Goal: Task Accomplishment & Management: Complete application form

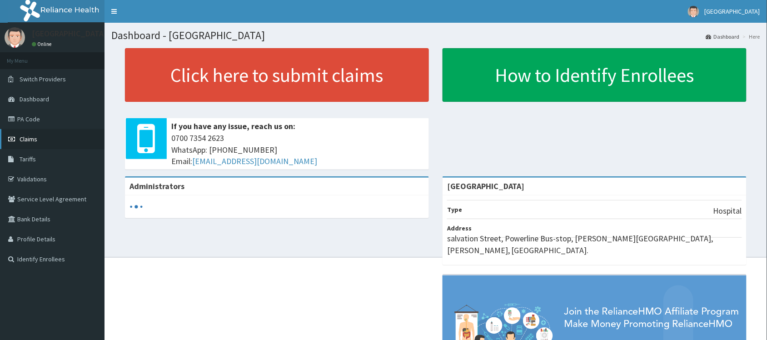
click at [41, 136] on link "Claims" at bounding box center [52, 139] width 105 height 20
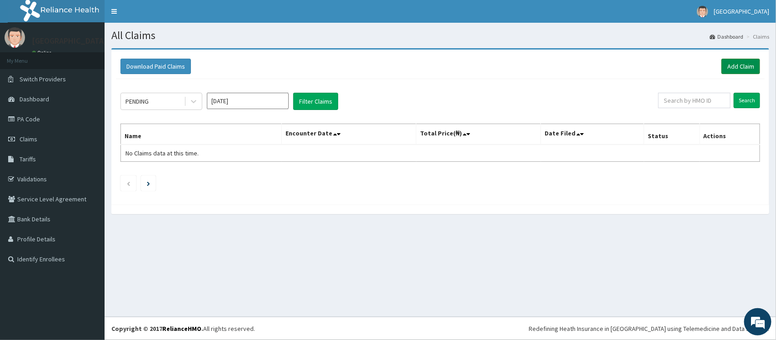
click at [755, 63] on link "Add Claim" at bounding box center [740, 66] width 39 height 15
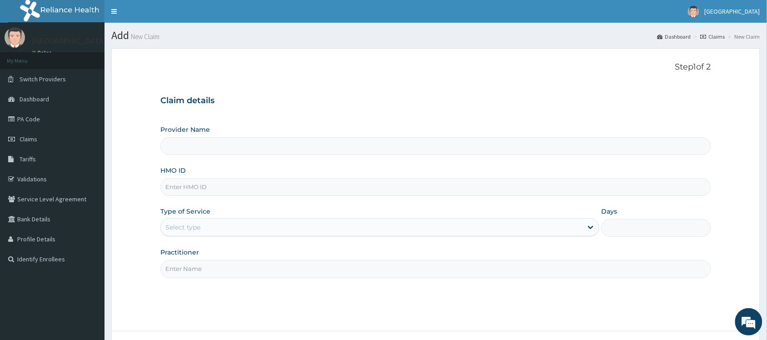
type input "[GEOGRAPHIC_DATA]"
click at [262, 186] on input "HMO ID" at bounding box center [435, 187] width 551 height 18
type input "PTL/10028/C"
click at [446, 220] on div "Select type" at bounding box center [372, 227] width 422 height 15
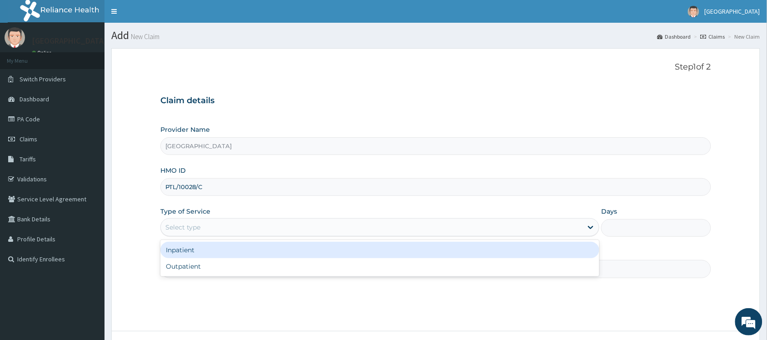
click at [368, 251] on div "Inpatient" at bounding box center [379, 250] width 439 height 16
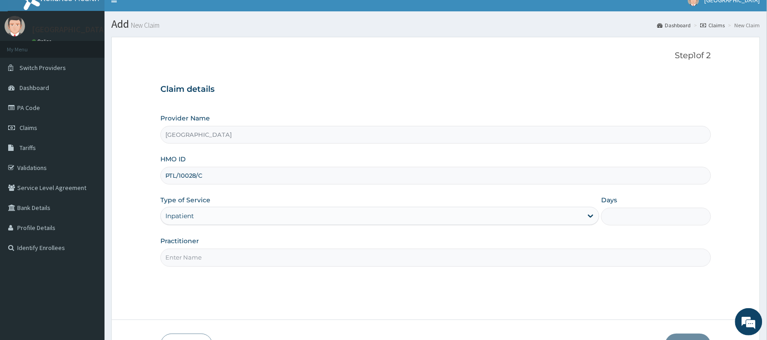
scroll to position [19, 0]
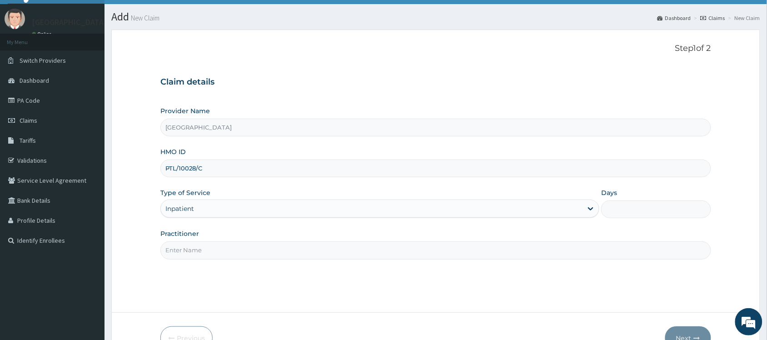
click at [641, 208] on input "Days" at bounding box center [656, 209] width 110 height 18
type input "2"
click at [399, 252] on input "Practitioner" at bounding box center [435, 250] width 551 height 18
type input "DR ERIYE"
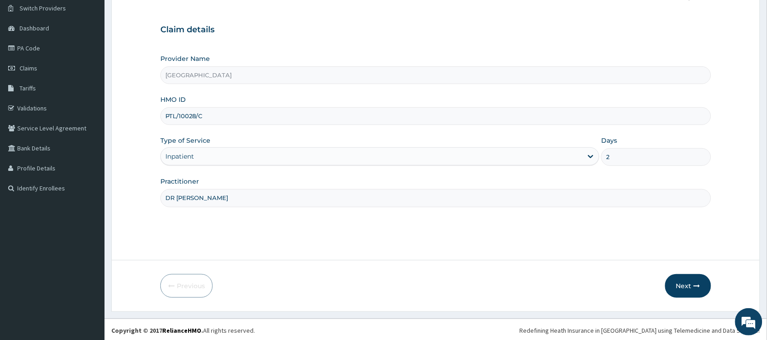
scroll to position [73, 0]
click at [685, 281] on button "Next" at bounding box center [688, 284] width 46 height 24
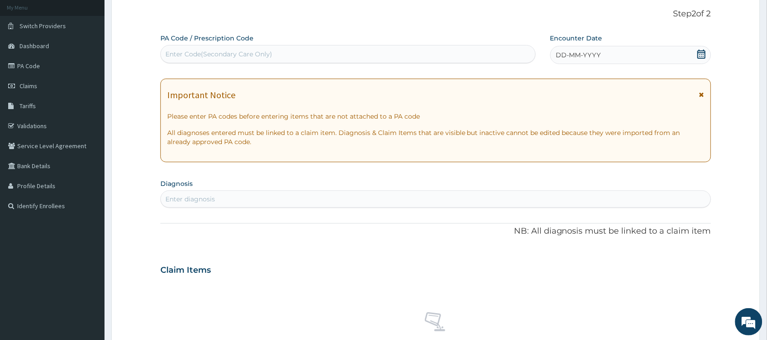
scroll to position [66, 0]
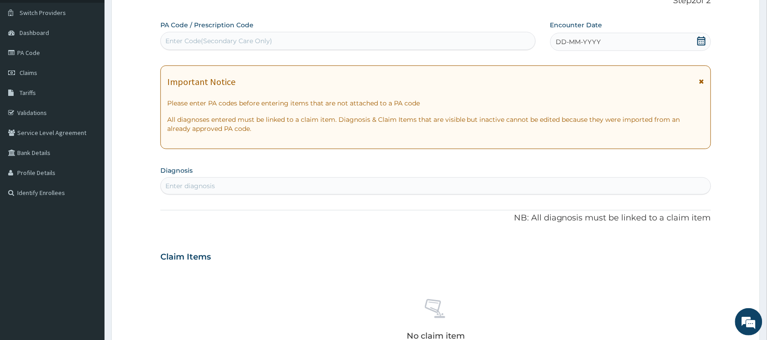
click at [402, 42] on div "Enter Code(Secondary Care Only)" at bounding box center [348, 41] width 375 height 15
type input "PA/E1954I"
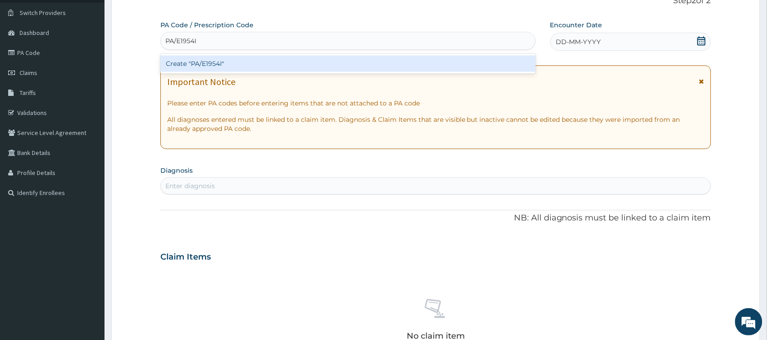
click at [405, 61] on div "Create "PA/E1954I"" at bounding box center [347, 63] width 375 height 16
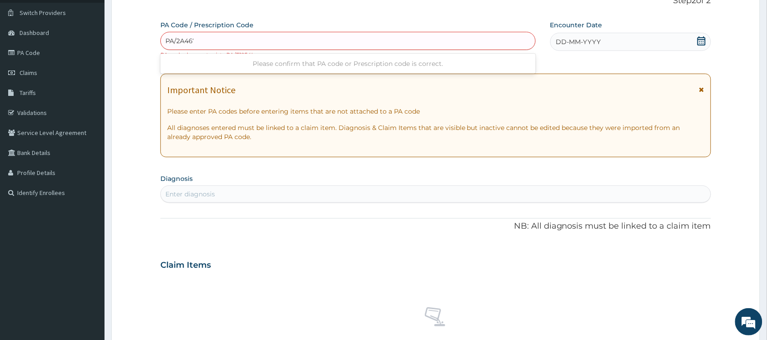
type input "PA/2A4677"
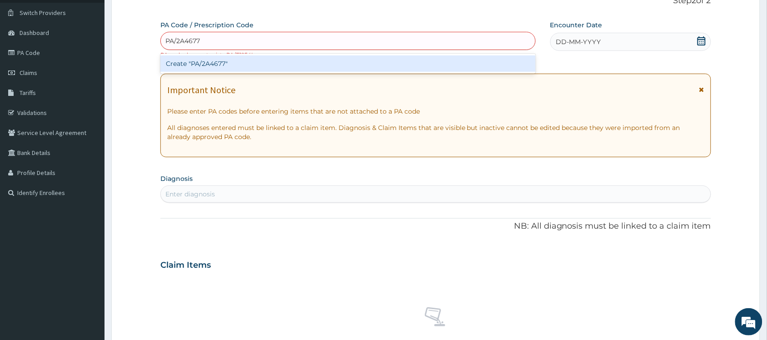
click at [229, 65] on div "Create "PA/2A4677"" at bounding box center [347, 63] width 375 height 16
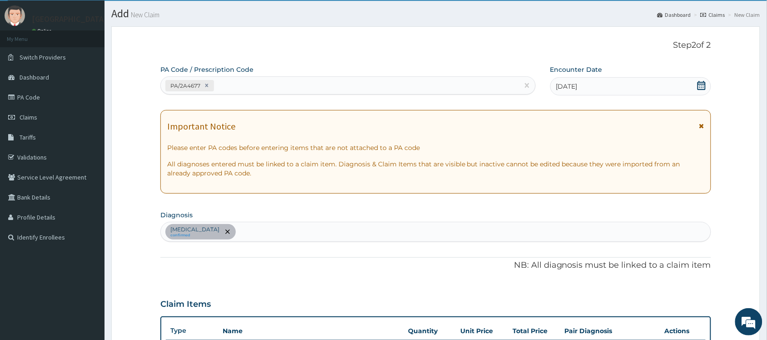
scroll to position [0, 0]
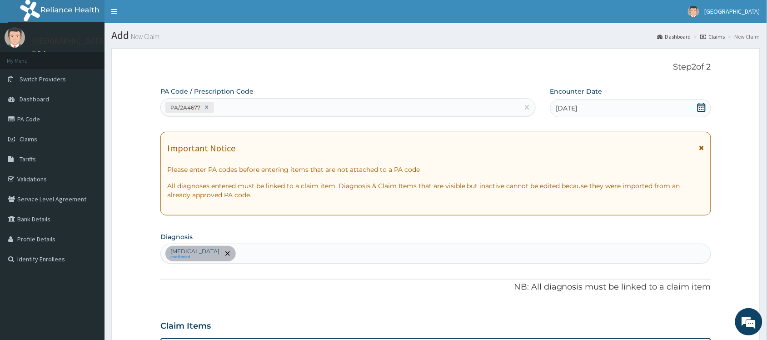
click at [265, 108] on div "PA/2A4677" at bounding box center [340, 107] width 358 height 15
type input "PA/E19541"
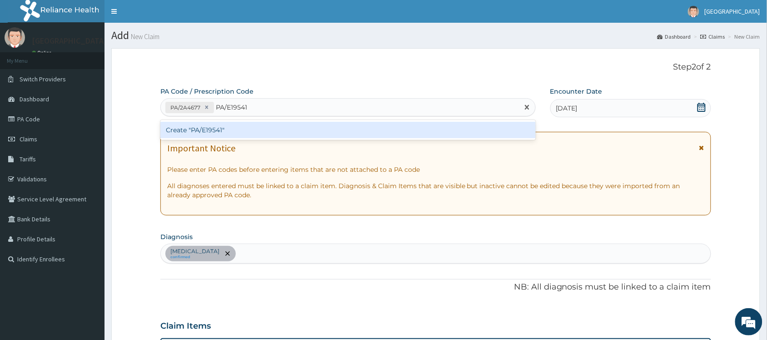
click at [277, 122] on div "Create "PA/E19541"" at bounding box center [347, 130] width 375 height 16
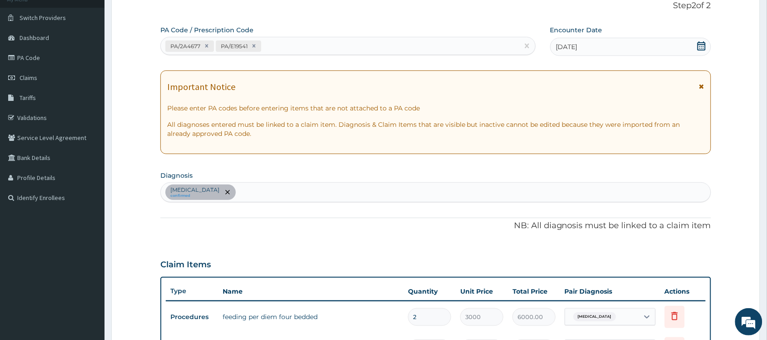
scroll to position [62, 0]
click at [282, 46] on div "PA/2A4677 PA/E19541" at bounding box center [340, 45] width 358 height 15
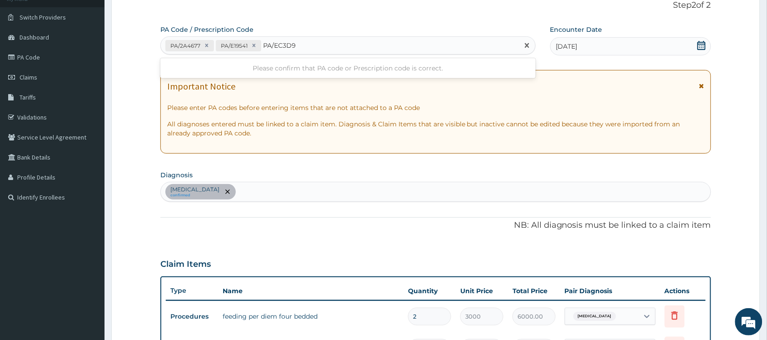
type input "PA/EC3D94"
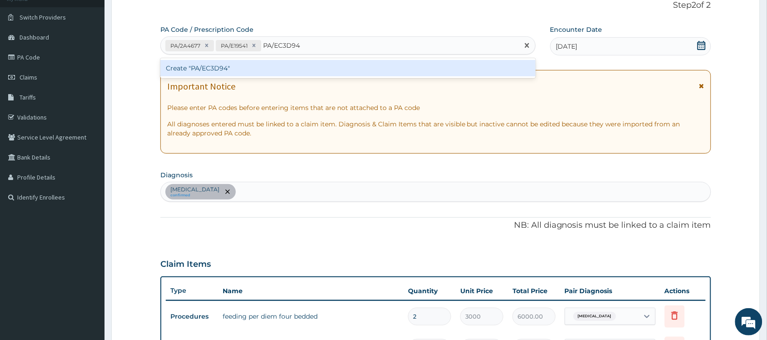
click at [260, 65] on div "Create "PA/EC3D94"" at bounding box center [347, 68] width 375 height 16
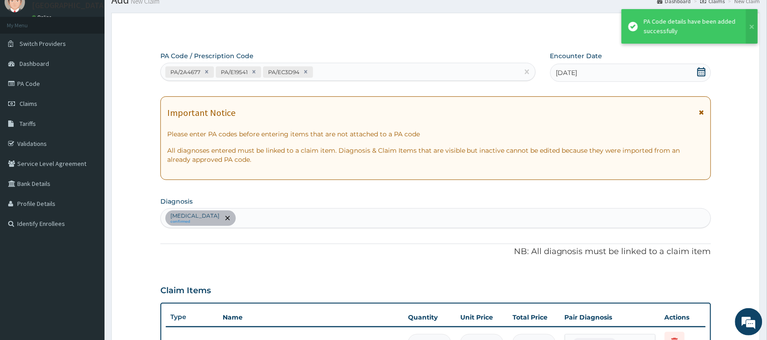
scroll to position [38, 0]
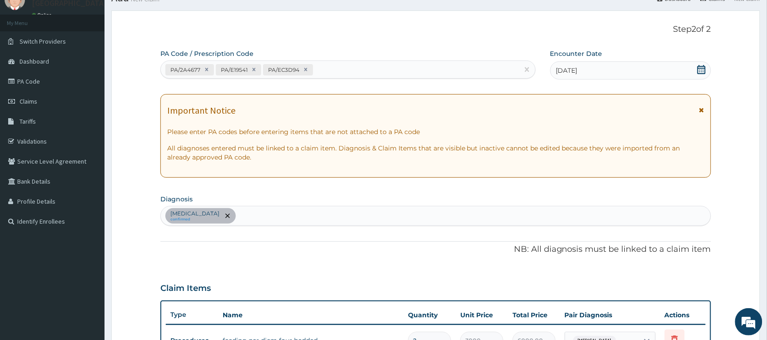
click at [339, 67] on div "PA/2A4677 PA/E19541 PA/EC3D94" at bounding box center [340, 69] width 358 height 15
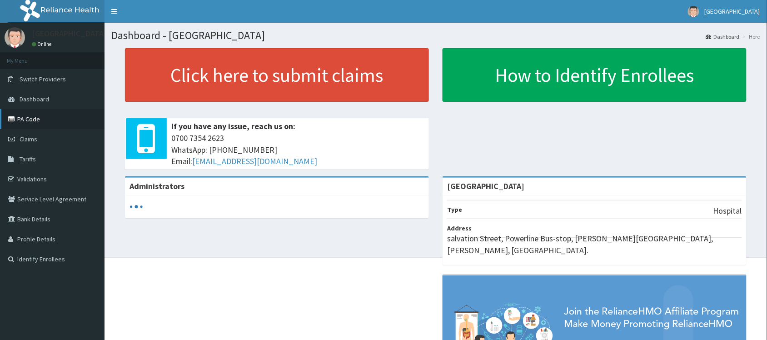
click at [45, 120] on link "PA Code" at bounding box center [52, 119] width 105 height 20
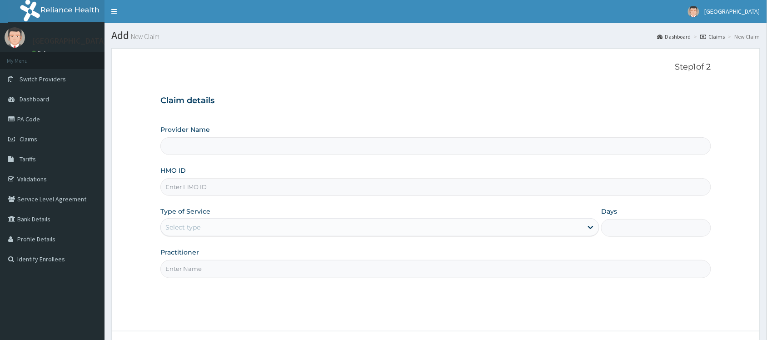
click at [337, 187] on input "HMO ID" at bounding box center [435, 187] width 551 height 18
type input "[GEOGRAPHIC_DATA]"
type input "PTL/10028/C"
click at [373, 221] on div "Select type" at bounding box center [372, 227] width 422 height 15
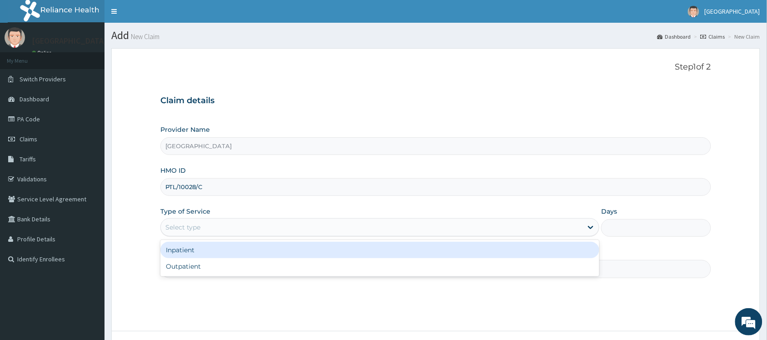
click at [248, 255] on div "Inpatient" at bounding box center [379, 250] width 439 height 16
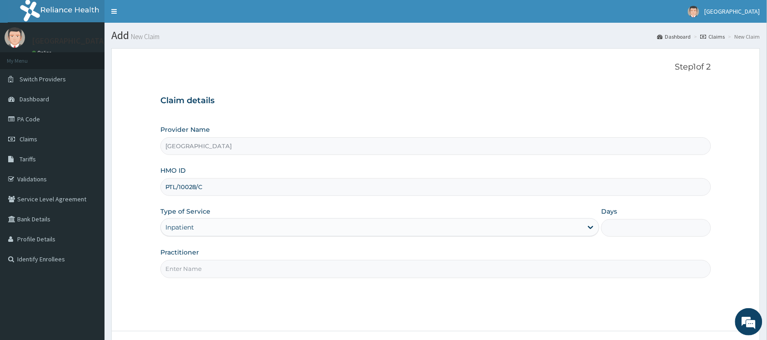
click at [230, 267] on input "Practitioner" at bounding box center [435, 269] width 551 height 18
type input "[PERSON_NAME]"
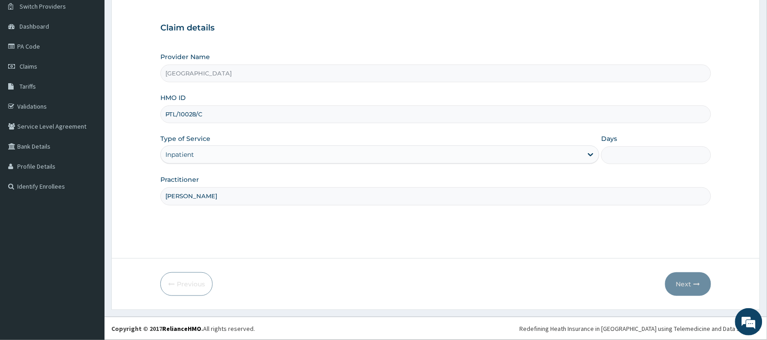
click at [644, 151] on input "Days" at bounding box center [656, 155] width 110 height 18
type input "2"
click at [680, 284] on button "Next" at bounding box center [688, 284] width 46 height 24
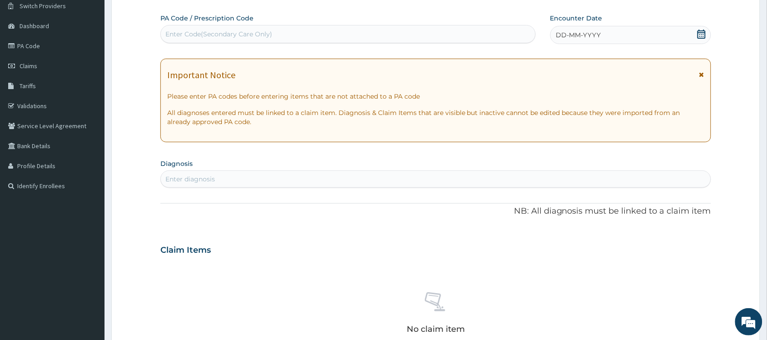
click at [342, 35] on div "Enter Code(Secondary Care Only)" at bounding box center [348, 34] width 375 height 15
type input "PA/2A4677"
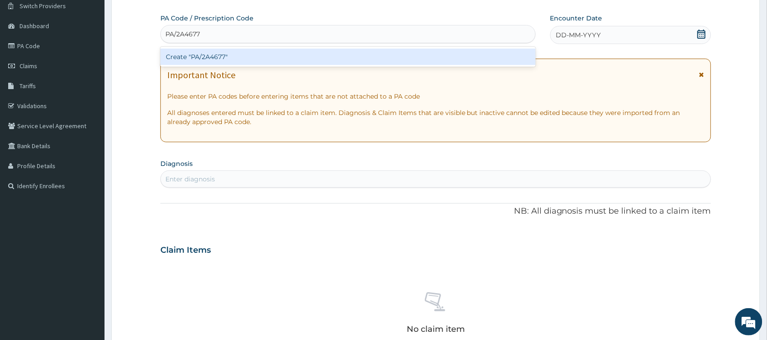
click at [357, 50] on div "Create "PA/2A4677"" at bounding box center [347, 57] width 375 height 16
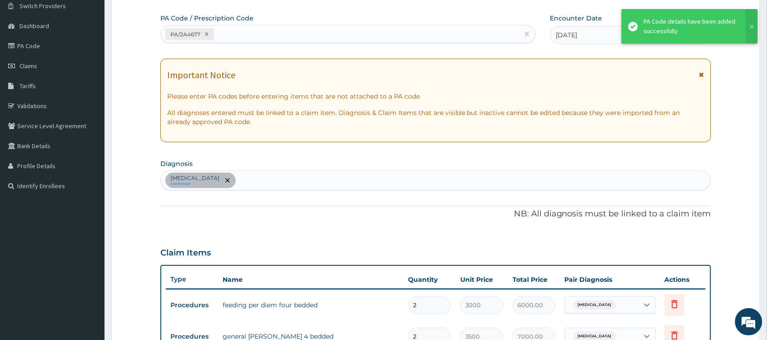
scroll to position [78, 0]
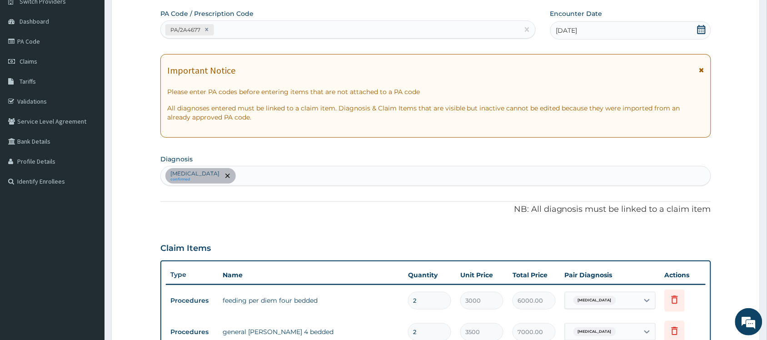
type input "0.00"
type input "1"
type input "3500.00"
type input "19"
type input "66500.00"
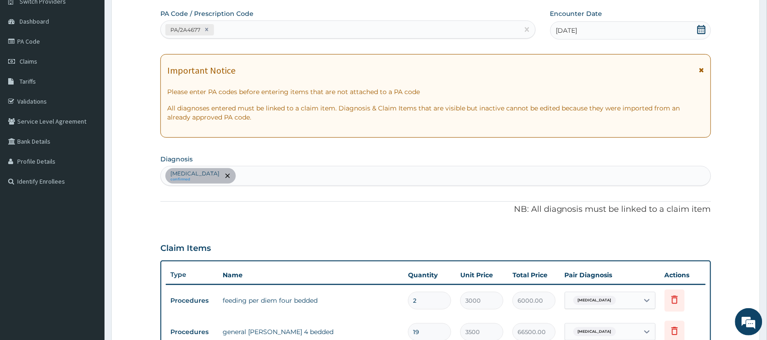
type input "195"
type input "682500.00"
type input "1954"
type input "6839000.00"
type input "19541"
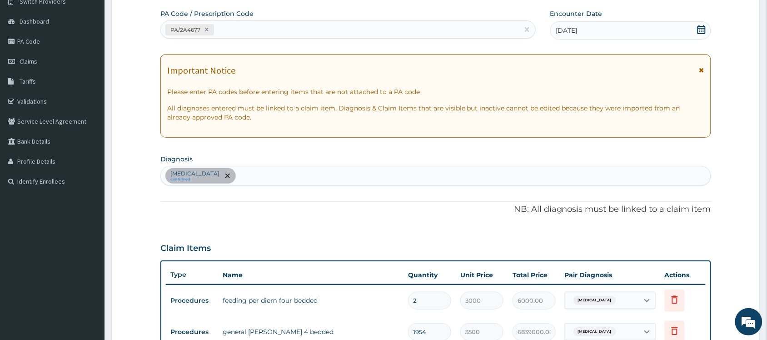
type input "68393500.00"
type input "19541"
click at [290, 31] on div "PA/2A4677" at bounding box center [340, 29] width 358 height 15
type input "PA/E19541"
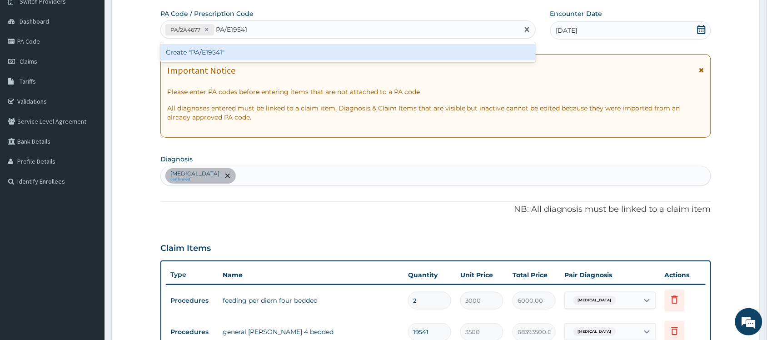
click at [292, 52] on div "Create "PA/E19541"" at bounding box center [347, 52] width 375 height 16
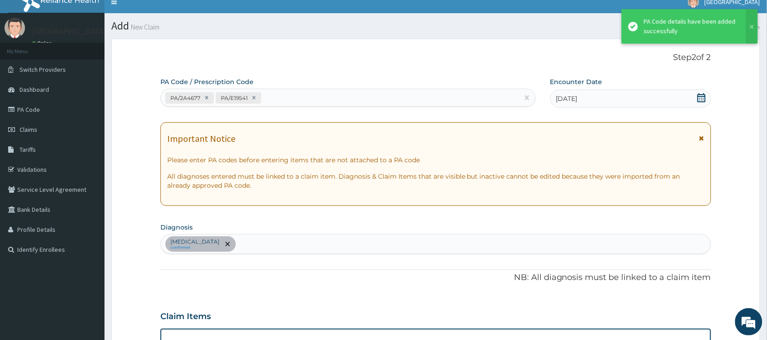
scroll to position [5, 0]
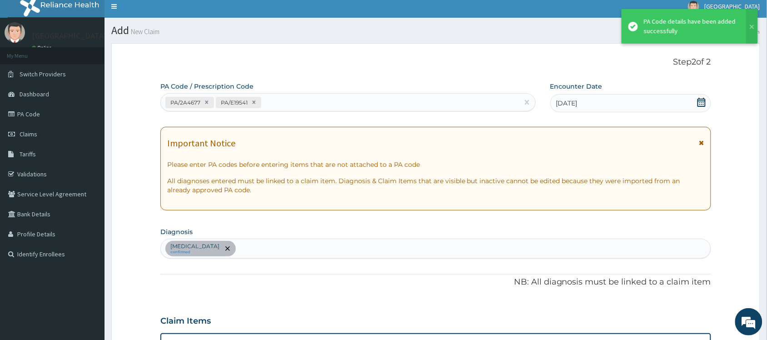
click at [276, 96] on div "PA/2A4677 PA/E19541" at bounding box center [340, 102] width 358 height 15
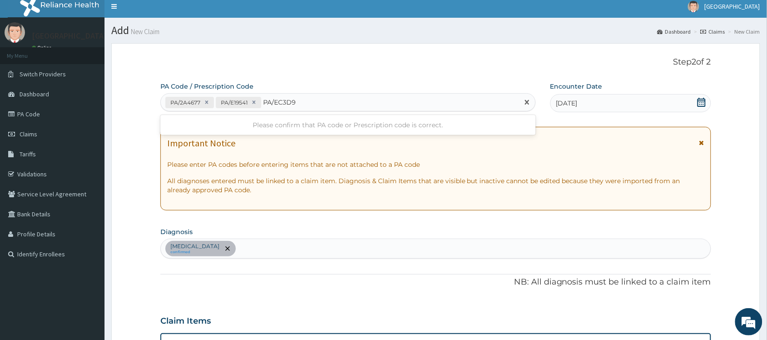
type input "PA/EC3D94"
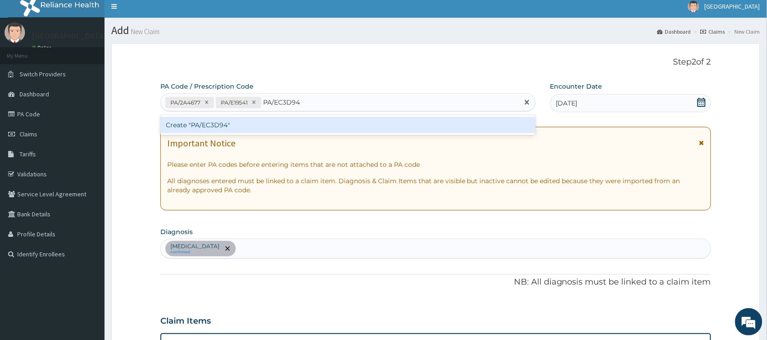
click at [283, 128] on div "Create "PA/EC3D94"" at bounding box center [347, 125] width 375 height 16
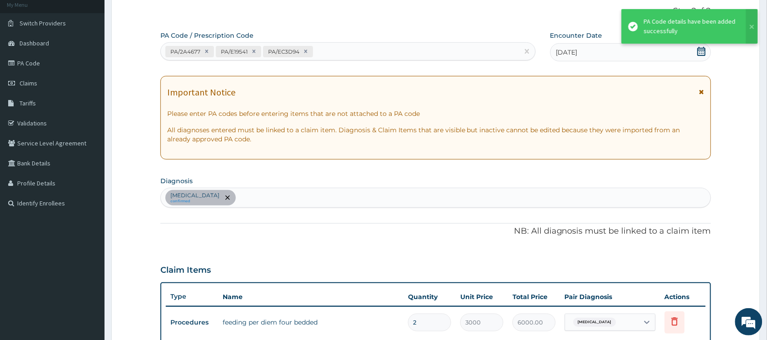
scroll to position [0, 0]
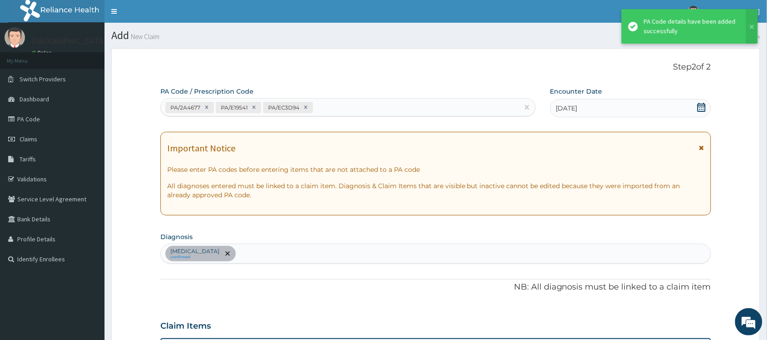
click at [333, 107] on div "PA/2A4677 PA/E19541 PA/EC3D94" at bounding box center [340, 107] width 358 height 15
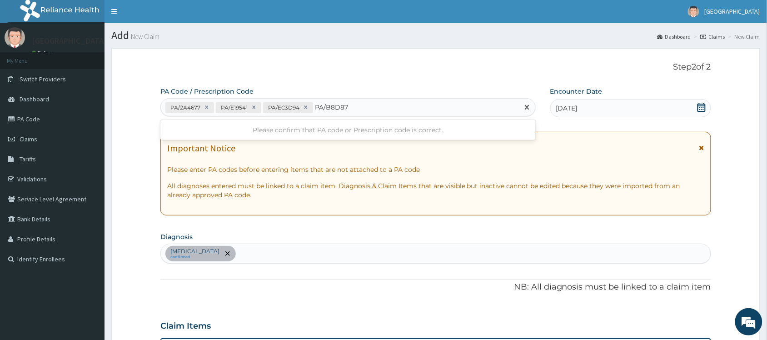
type input "PA/B8D874"
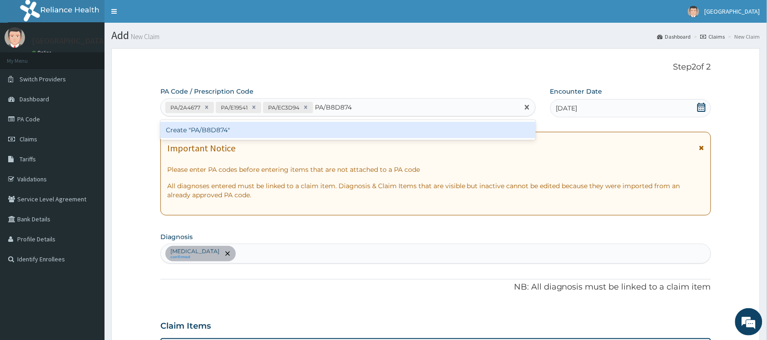
click at [332, 129] on div "Create "PA/B8D874"" at bounding box center [347, 130] width 375 height 16
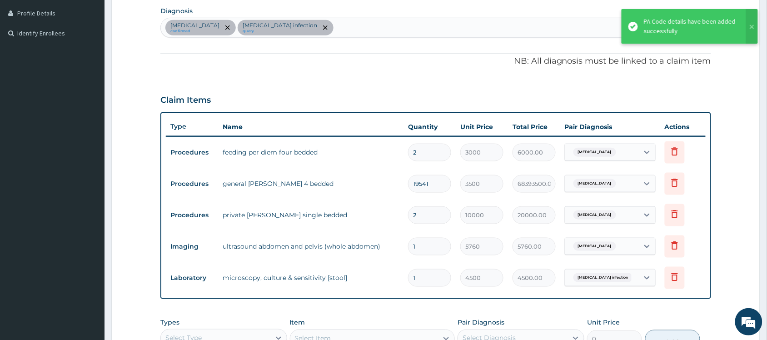
scroll to position [210, 0]
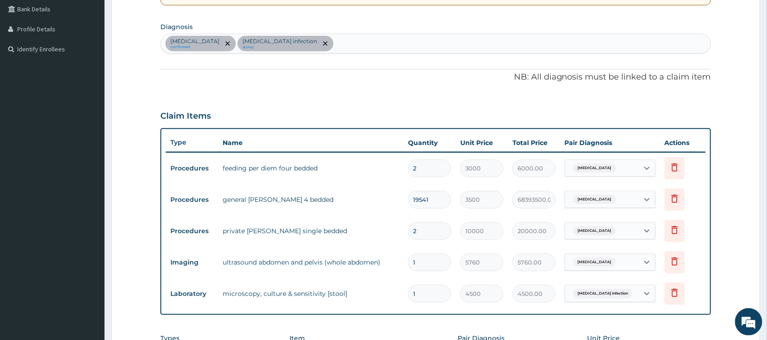
click at [439, 200] on input "19541" at bounding box center [429, 200] width 43 height 18
type input "1954"
type input "6839000.00"
type input "195"
type input "682500.00"
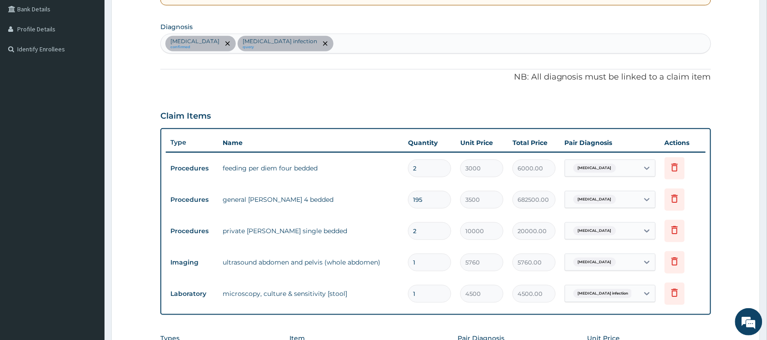
type input "19"
type input "66500.00"
type input "1"
type input "3500.00"
type input "0.00"
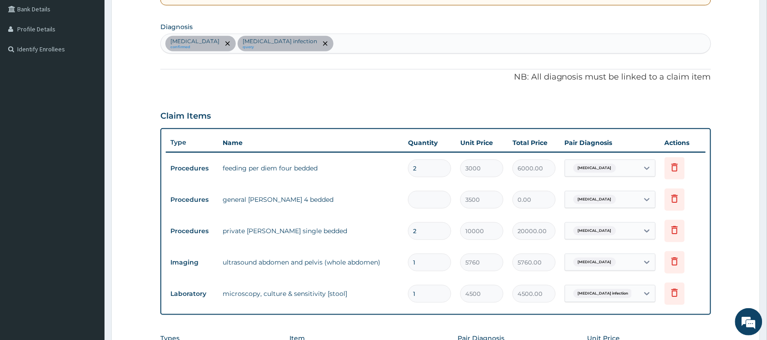
type input "2"
type input "7000.00"
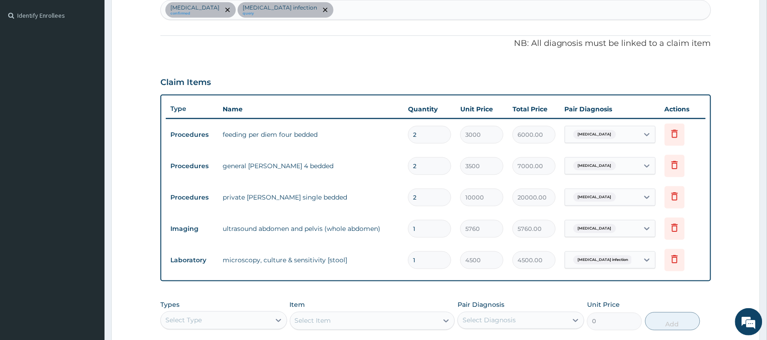
scroll to position [248, 0]
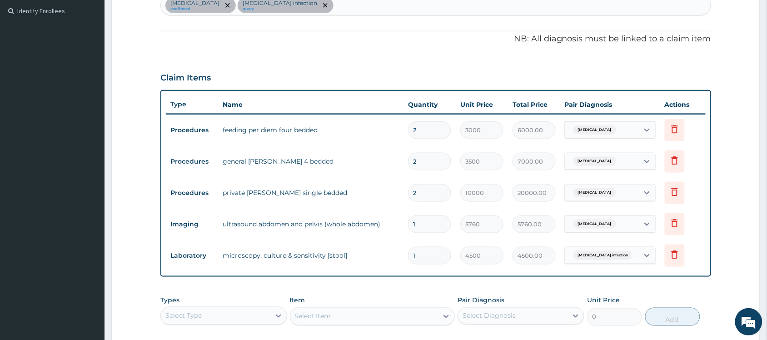
type input "2"
click at [674, 160] on icon at bounding box center [675, 160] width 11 height 11
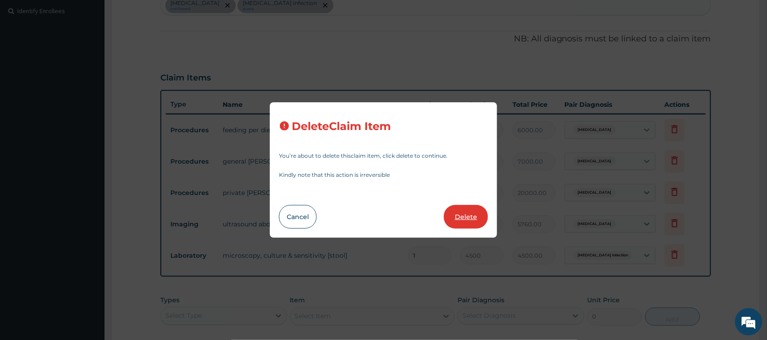
click at [458, 220] on button "Delete" at bounding box center [466, 217] width 44 height 24
type input "10000"
type input "20000.00"
type input "1"
type input "5760"
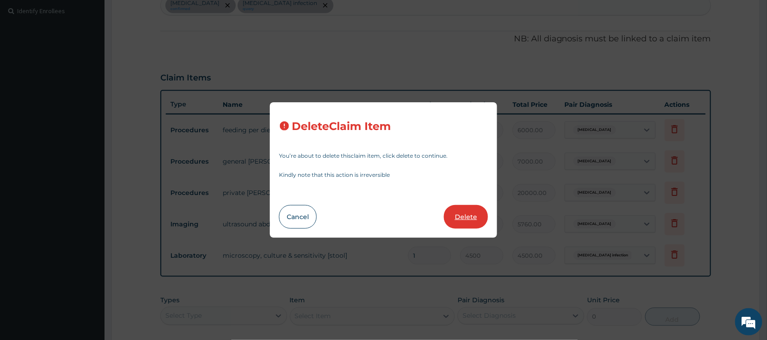
type input "5760.00"
type input "4500"
type input "4500.00"
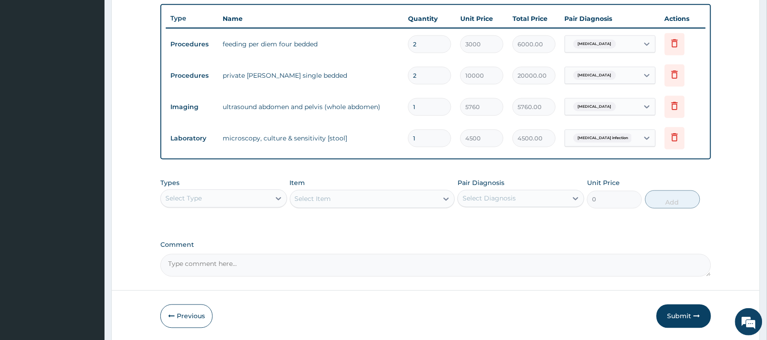
scroll to position [366, 0]
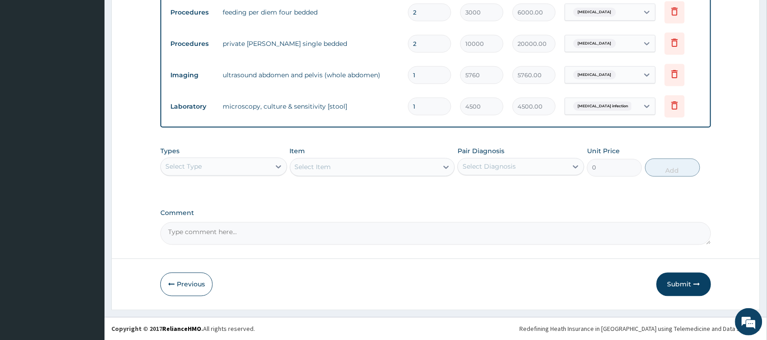
click at [319, 235] on textarea "Comment" at bounding box center [435, 233] width 551 height 23
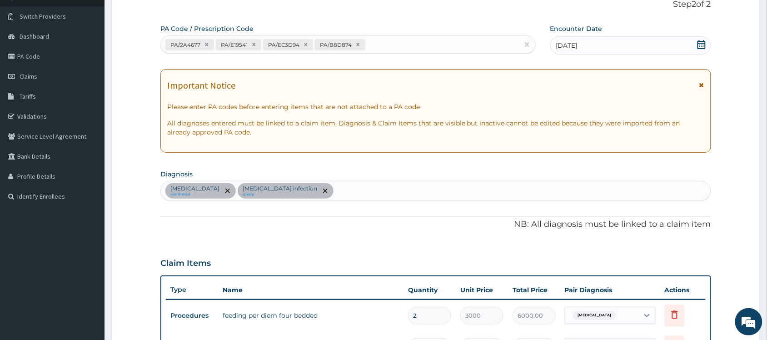
scroll to position [72, 0]
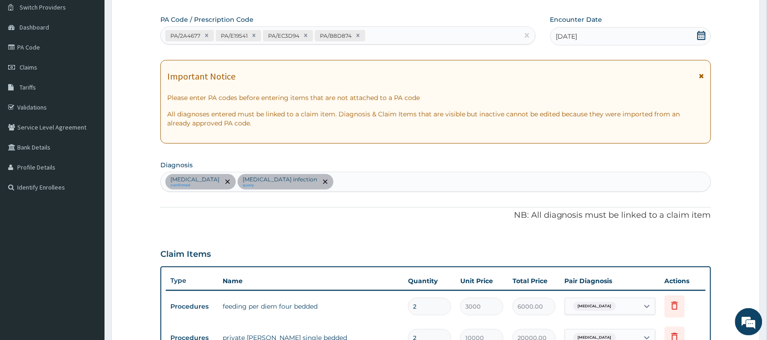
type textarea "A CLEAR INDICATION HAS BEEN GIVEN FOR STOOL MCS"
click at [373, 180] on div "Acute abdomen confirmed Salmonella infection query" at bounding box center [436, 181] width 550 height 19
type input "G"
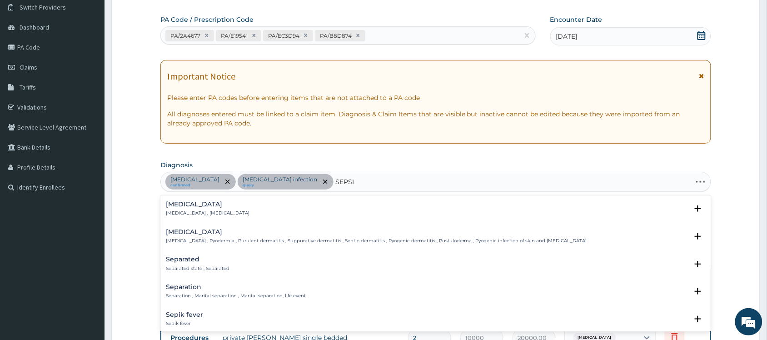
type input "SEPSIS"
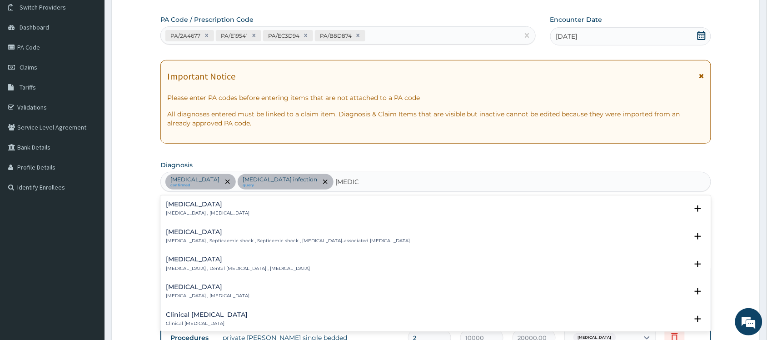
click at [246, 210] on div "Sepsis Systemic infection , Sepsis" at bounding box center [436, 209] width 540 height 16
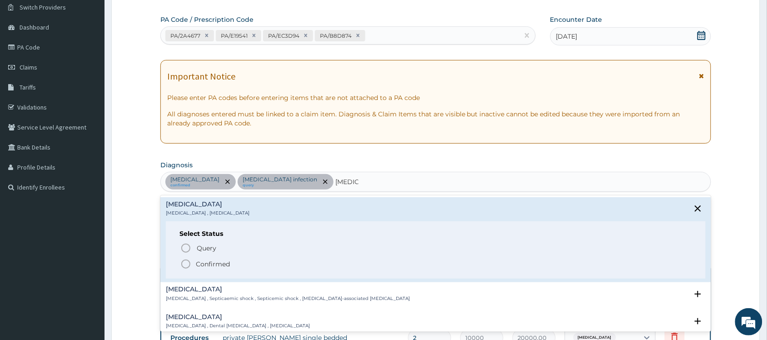
click at [189, 265] on icon "status option filled" at bounding box center [185, 264] width 11 height 11
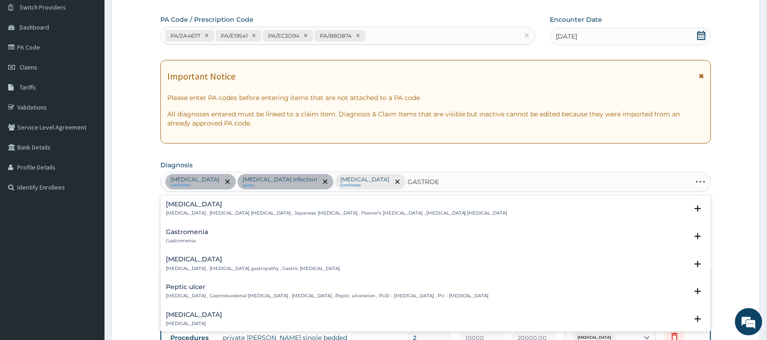
type input "GASTROEN"
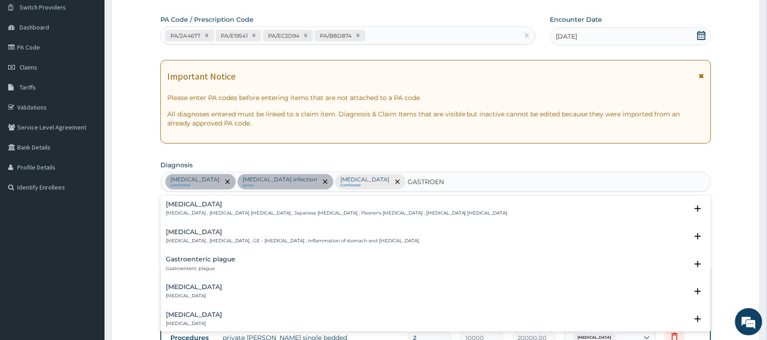
click at [292, 235] on h4 "Gastroenteritis" at bounding box center [292, 232] width 253 height 7
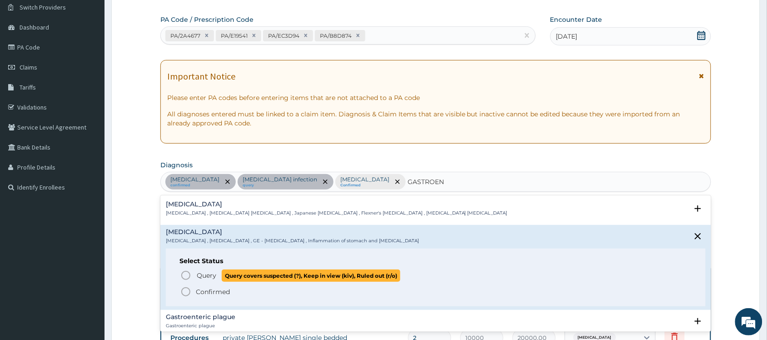
click at [185, 276] on icon "status option query" at bounding box center [185, 275] width 11 height 11
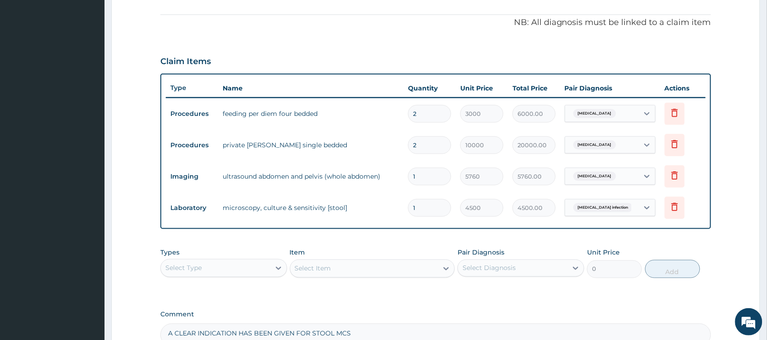
scroll to position [299, 0]
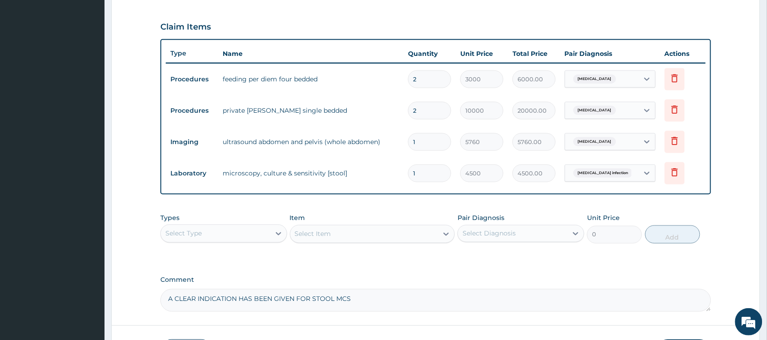
click at [634, 173] on input "text" at bounding box center [634, 173] width 1 height 9
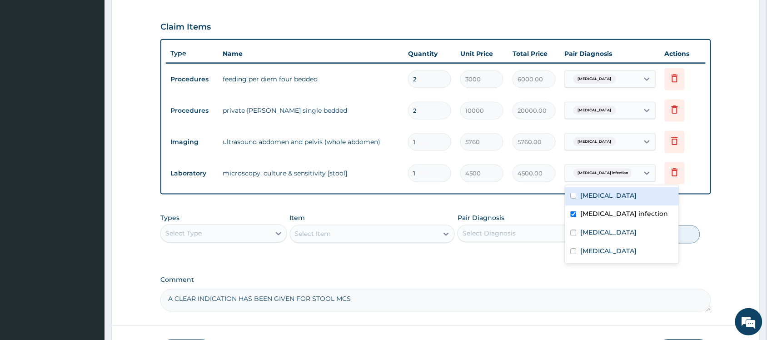
click at [573, 195] on input "checkbox" at bounding box center [574, 196] width 6 height 6
checkbox input "true"
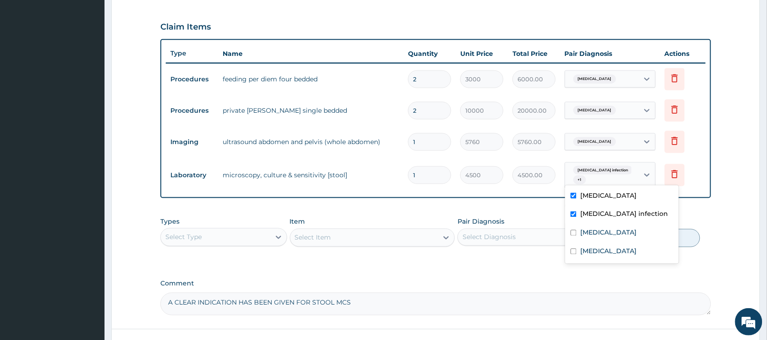
click at [619, 179] on div "Salmonella infection + 1" at bounding box center [601, 176] width 62 height 22
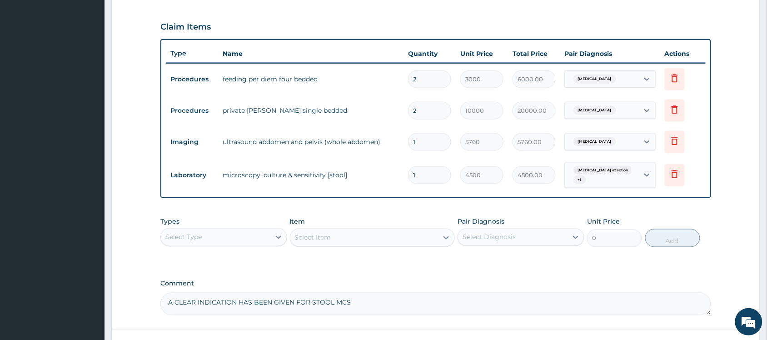
click at [619, 179] on div "Salmonella infection + 1" at bounding box center [601, 176] width 62 height 22
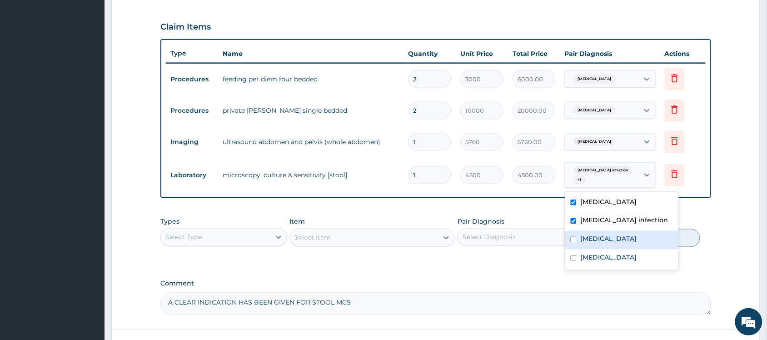
click at [575, 241] on input "checkbox" at bounding box center [574, 240] width 6 height 6
checkbox input "true"
click at [581, 258] on label "Gastroenteritis" at bounding box center [608, 257] width 56 height 9
checkbox input "true"
click at [517, 287] on label "Comment" at bounding box center [435, 284] width 551 height 8
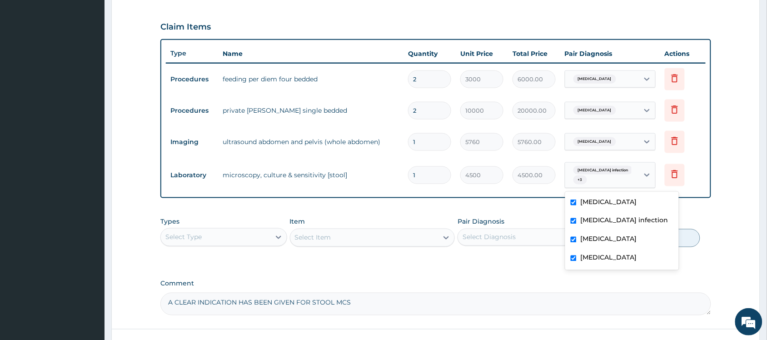
click at [517, 293] on textarea "A CLEAR INDICATION HAS BEEN GIVEN FOR STOOL MCS" at bounding box center [435, 304] width 551 height 23
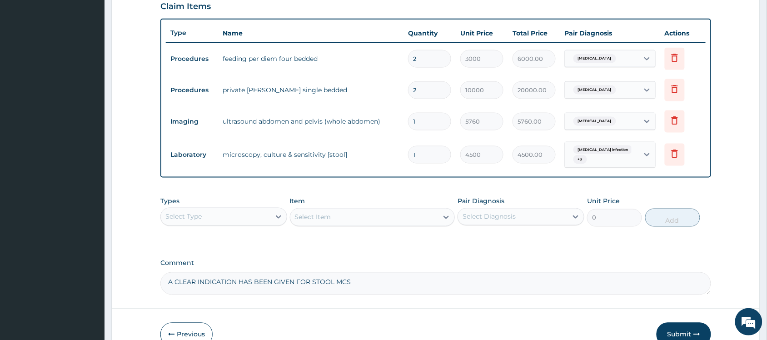
scroll to position [313, 0]
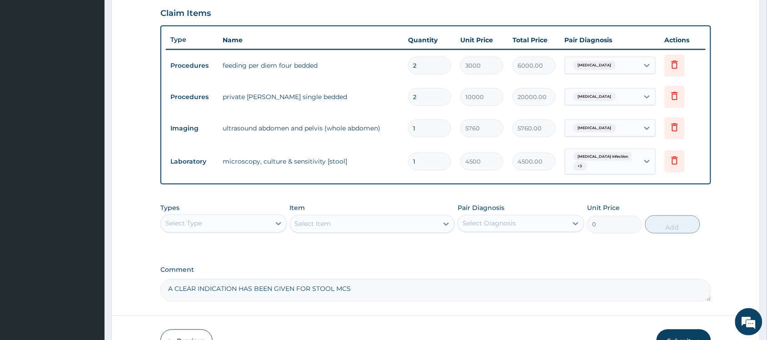
click at [249, 222] on div "Select Type" at bounding box center [216, 223] width 110 height 15
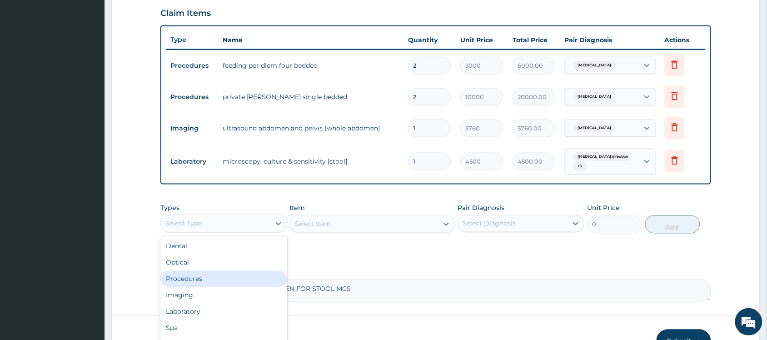
scroll to position [30, 0]
click at [210, 276] on div "Laboratory" at bounding box center [223, 281] width 127 height 16
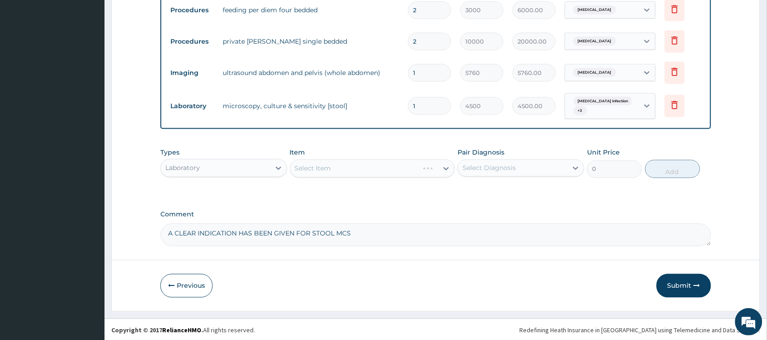
scroll to position [370, 0]
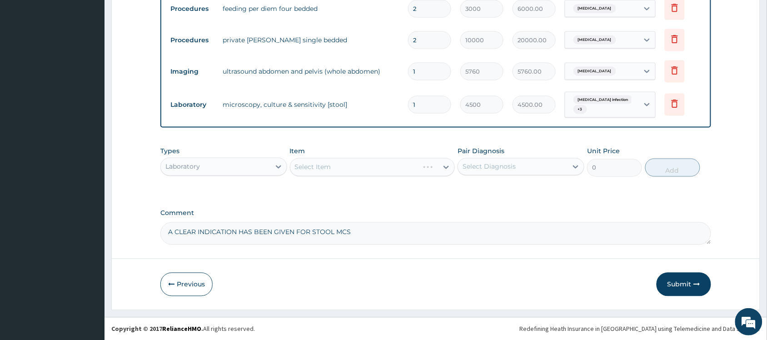
click at [413, 170] on div "Select Item" at bounding box center [372, 167] width 165 height 18
click at [413, 170] on div "Select Item" at bounding box center [364, 167] width 148 height 15
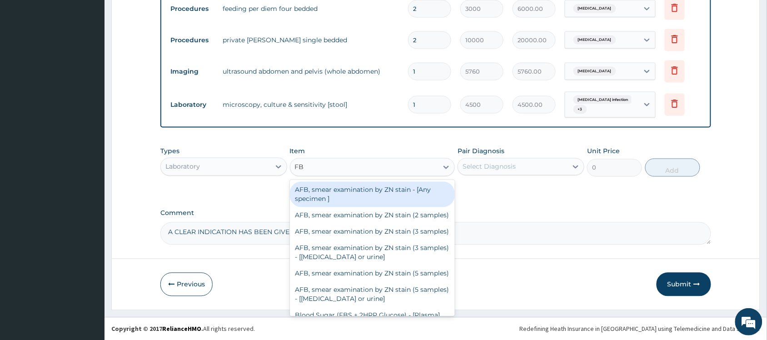
type input "FBC"
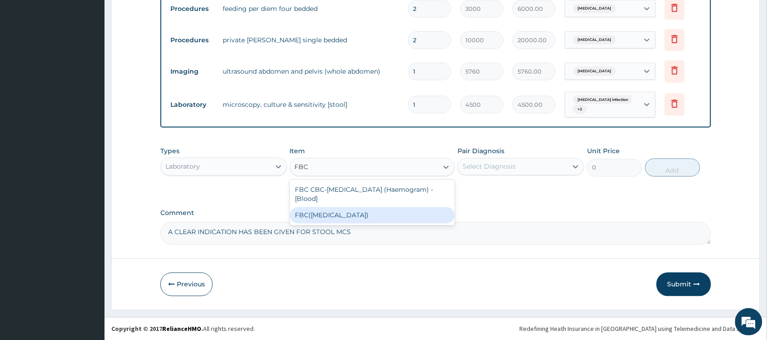
click at [386, 217] on div "FBC(FULL BLOOD COUNT)" at bounding box center [372, 215] width 165 height 16
type input "3500"
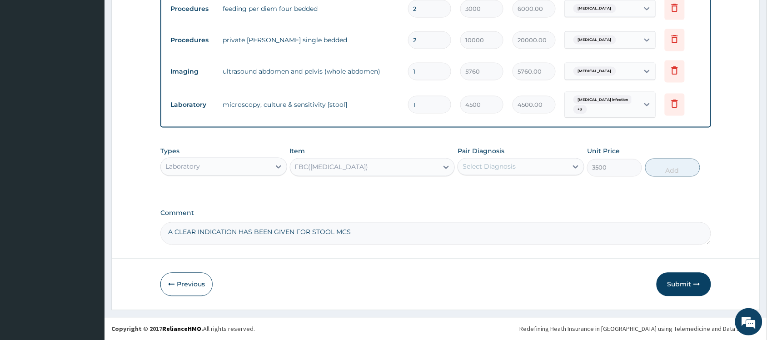
click at [530, 167] on div "Select Diagnosis" at bounding box center [513, 167] width 110 height 15
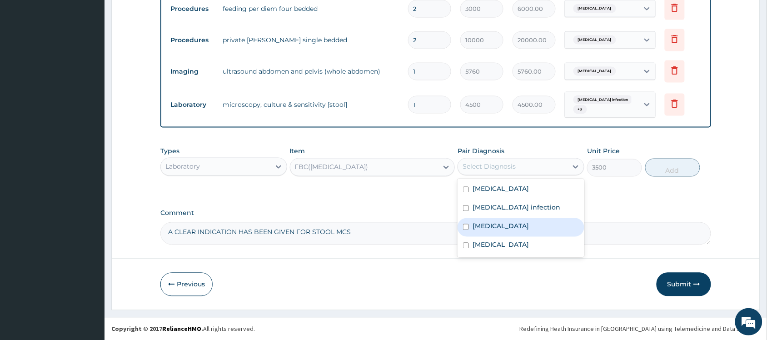
click at [512, 235] on div "Sepsis" at bounding box center [521, 227] width 127 height 19
checkbox input "true"
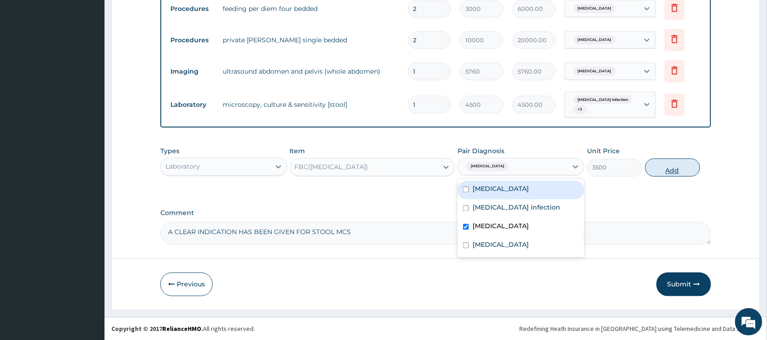
click at [668, 168] on button "Add" at bounding box center [672, 168] width 55 height 18
type input "0"
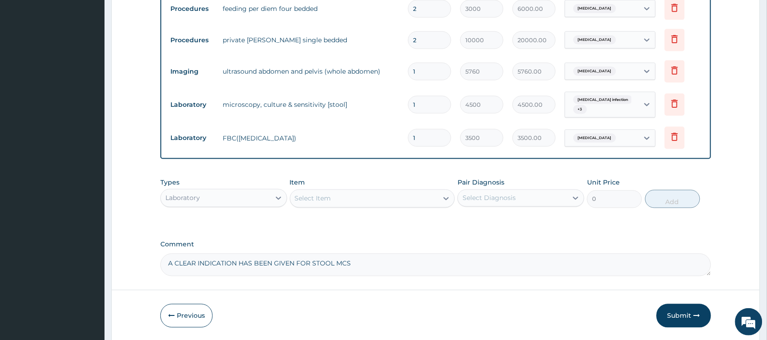
click at [351, 199] on div "Select Item" at bounding box center [364, 198] width 148 height 15
type input "P"
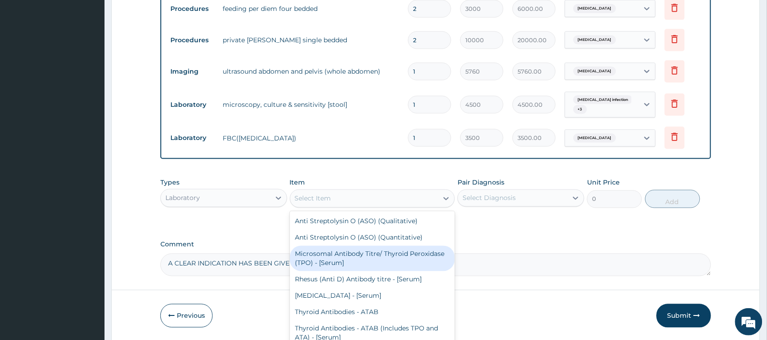
click at [264, 195] on div "Laboratory" at bounding box center [216, 198] width 110 height 15
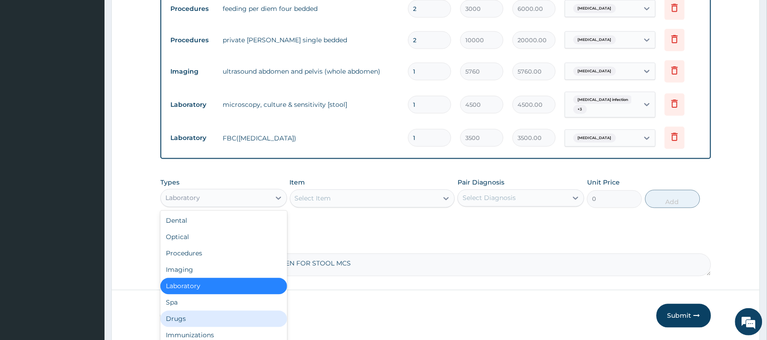
click at [205, 315] on div "Drugs" at bounding box center [223, 319] width 127 height 16
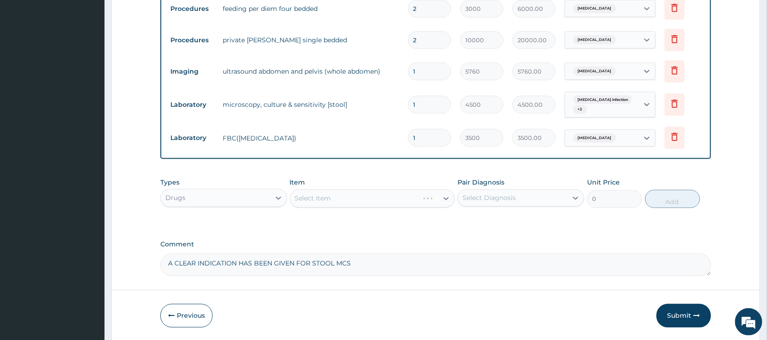
click at [370, 195] on div "Select Item" at bounding box center [372, 199] width 165 height 18
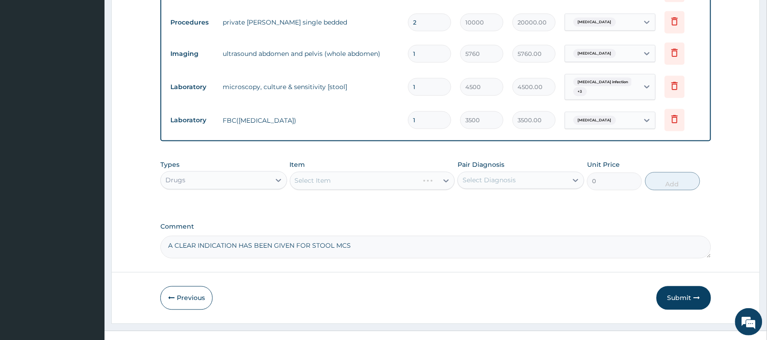
scroll to position [401, 0]
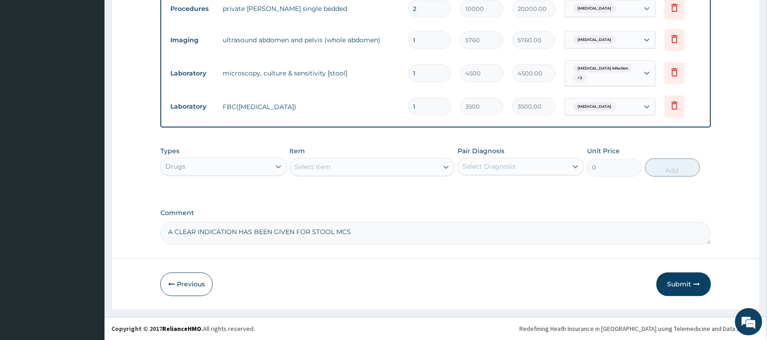
click at [391, 174] on div "Select Item" at bounding box center [372, 167] width 165 height 18
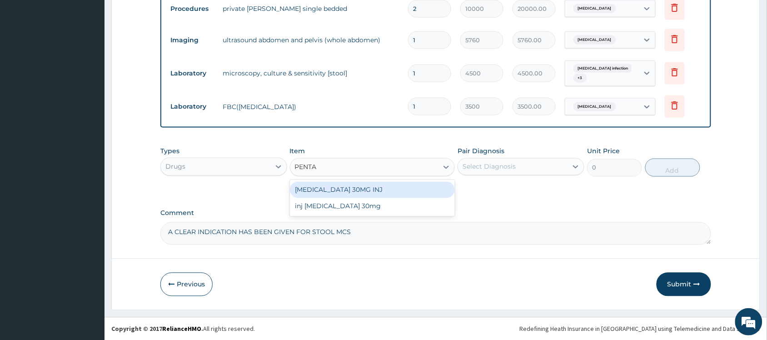
type input "PENTAZ"
click at [356, 193] on div "PENTAZOCINE 30MG INJ" at bounding box center [372, 190] width 165 height 16
type input "1750"
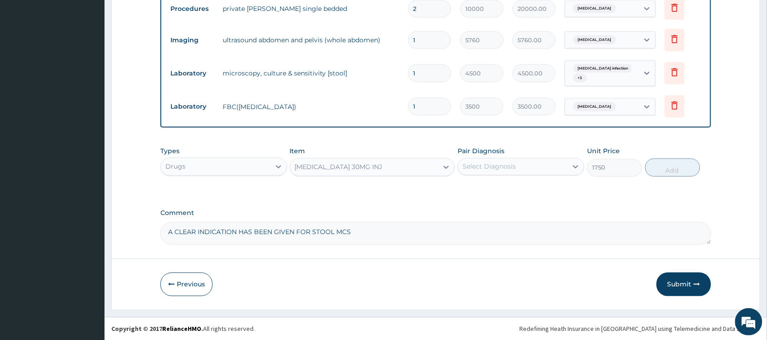
click at [401, 160] on div "PENTAZOCINE 30MG INJ" at bounding box center [364, 167] width 148 height 15
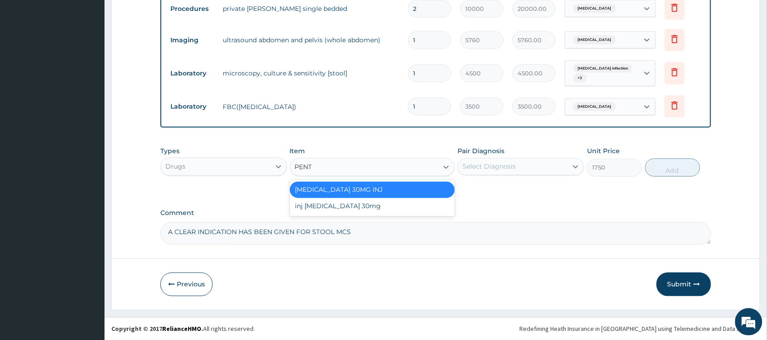
scroll to position [0, 0]
type input "PENTA"
click at [370, 207] on div "inj pentazocine 30mg" at bounding box center [372, 206] width 165 height 16
type input "2500"
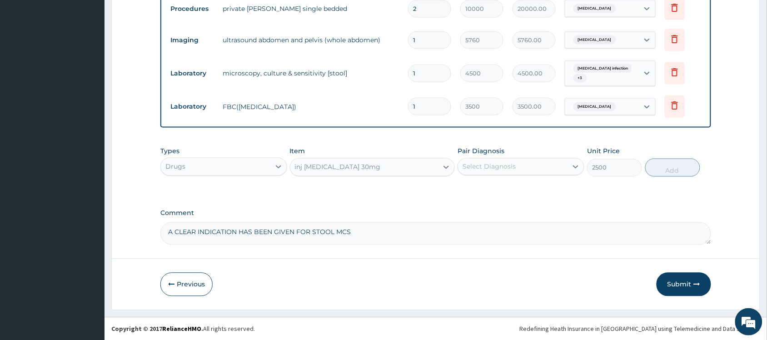
click at [479, 167] on div "Select Diagnosis" at bounding box center [489, 166] width 53 height 9
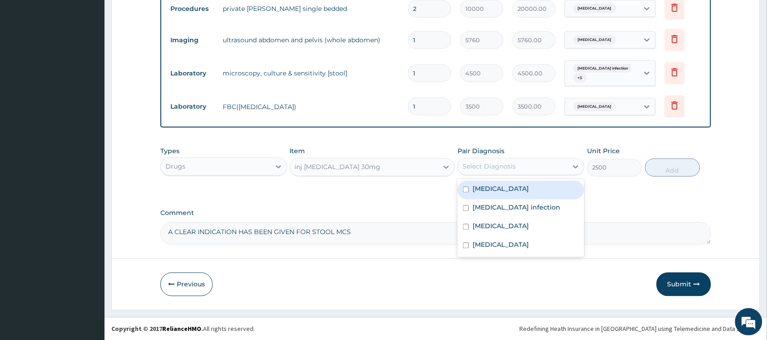
click at [512, 194] on div "Acute abdomen" at bounding box center [521, 190] width 127 height 19
checkbox input "true"
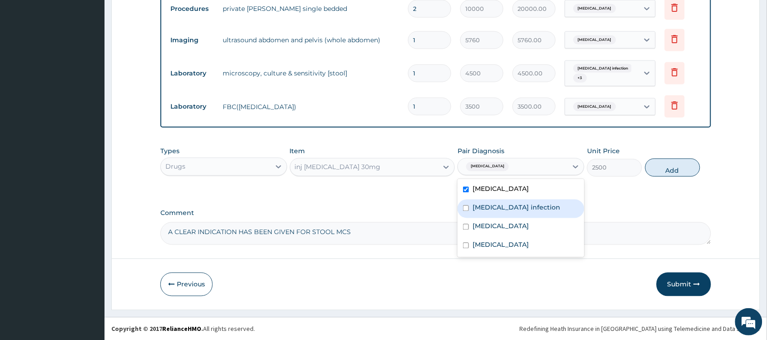
click at [489, 207] on label "Salmonella infection" at bounding box center [517, 207] width 88 height 9
checkbox input "true"
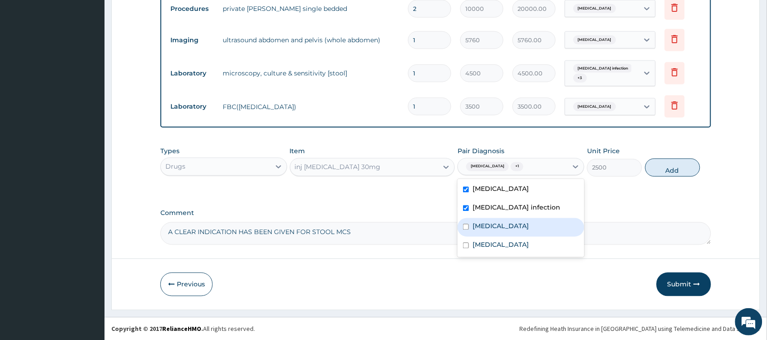
click at [485, 225] on label "Sepsis" at bounding box center [501, 226] width 56 height 9
checkbox input "true"
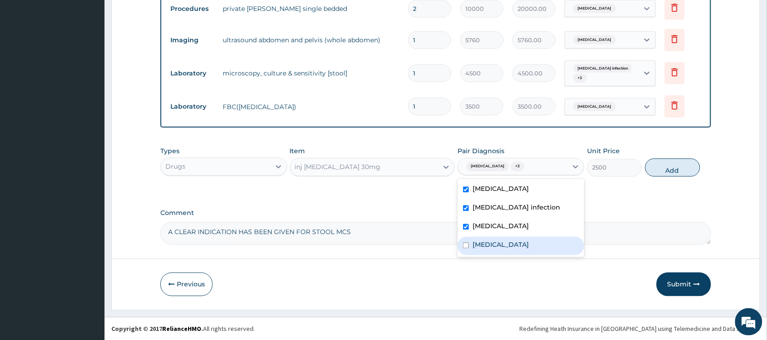
click at [483, 241] on label "Gastroenteritis" at bounding box center [501, 244] width 56 height 9
checkbox input "true"
click at [668, 169] on button "Add" at bounding box center [672, 168] width 55 height 18
type input "0"
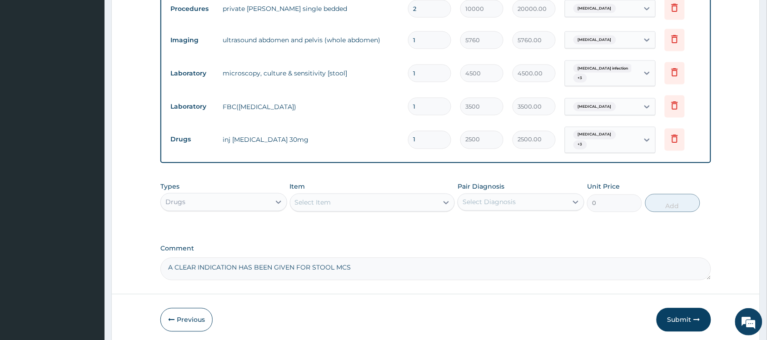
type input "0.00"
type input "2"
type input "5000.00"
type input "2"
click at [312, 198] on div "Select Item" at bounding box center [313, 202] width 36 height 9
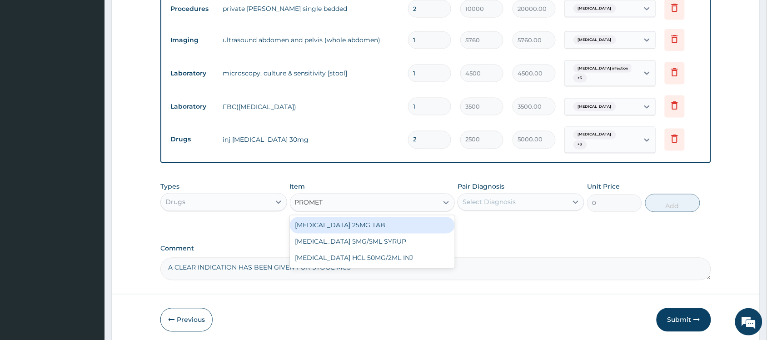
type input "PROMETH"
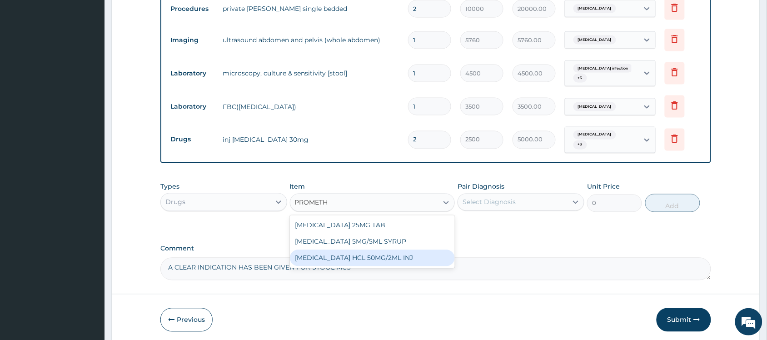
click at [369, 253] on div "PROMETHAZINE HCL 50MG/2ML INJ" at bounding box center [372, 258] width 165 height 16
type input "700"
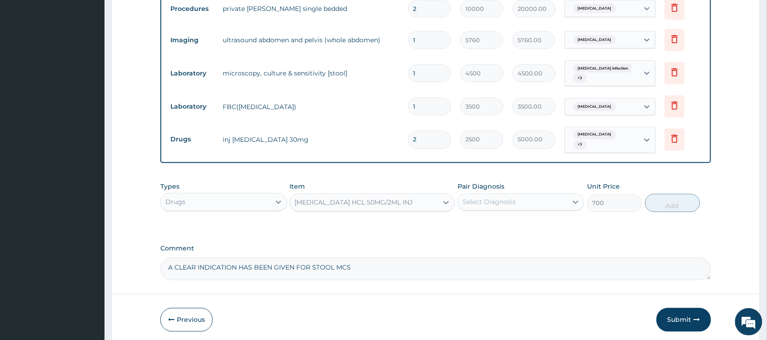
click at [492, 199] on div "Select Diagnosis" at bounding box center [489, 202] width 53 height 9
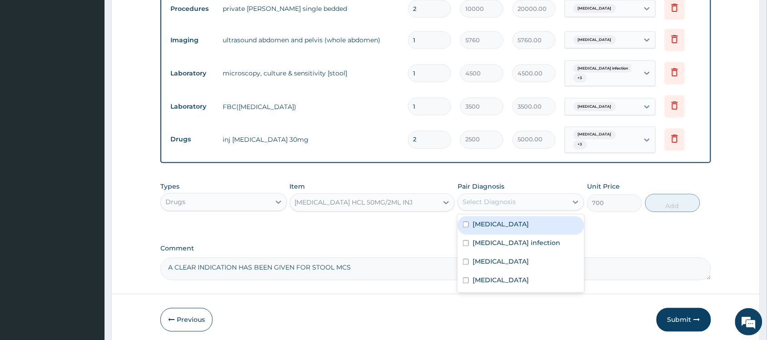
click at [489, 220] on label "Acute abdomen" at bounding box center [501, 224] width 56 height 9
checkbox input "true"
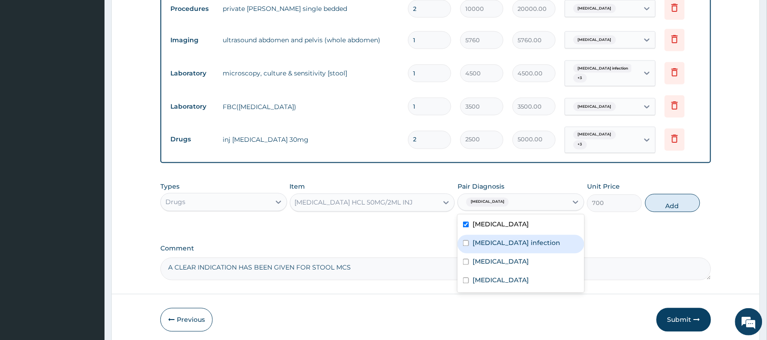
click at [488, 235] on div "Salmonella infection" at bounding box center [521, 244] width 127 height 19
checkbox input "true"
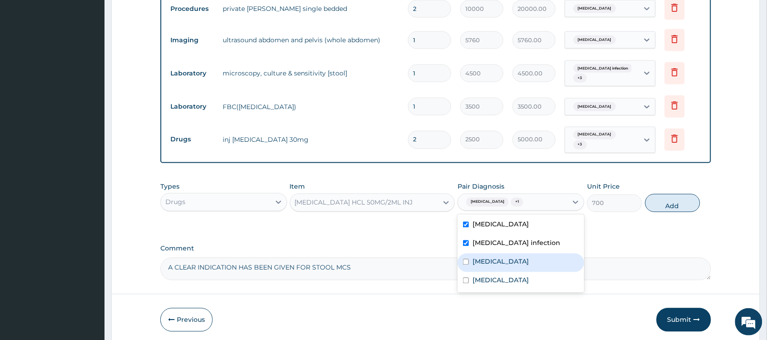
click at [489, 259] on label "Sepsis" at bounding box center [501, 261] width 56 height 9
checkbox input "true"
click at [493, 272] on div "Gastroenteritis" at bounding box center [521, 281] width 127 height 19
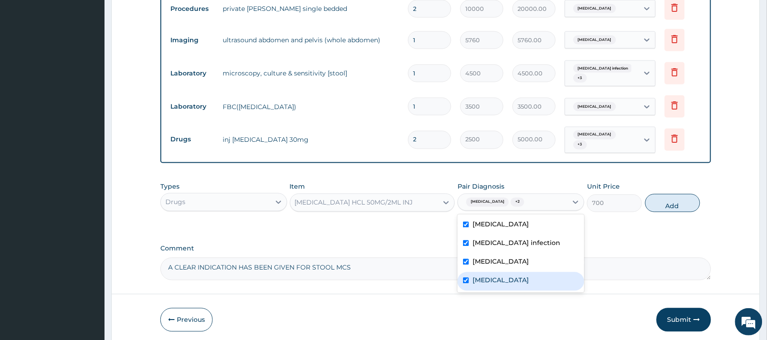
checkbox input "true"
click at [674, 200] on button "Add" at bounding box center [672, 203] width 55 height 18
type input "0"
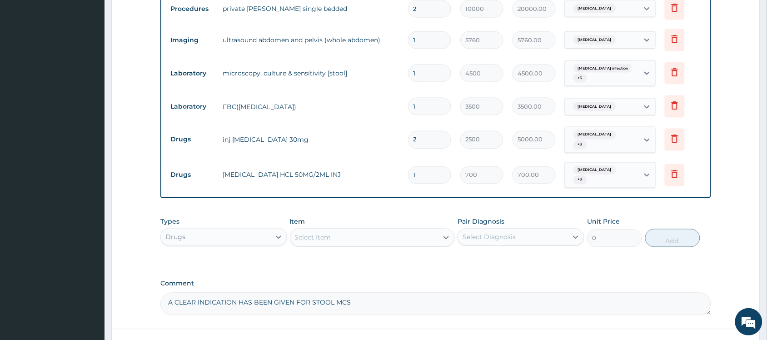
click at [315, 233] on div "Select Item" at bounding box center [313, 237] width 36 height 9
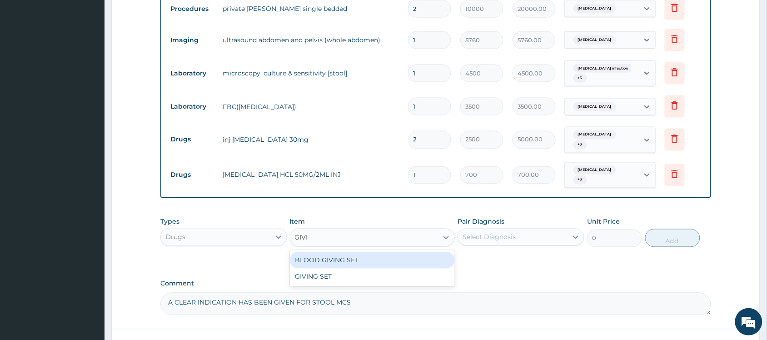
type input "GIVIN"
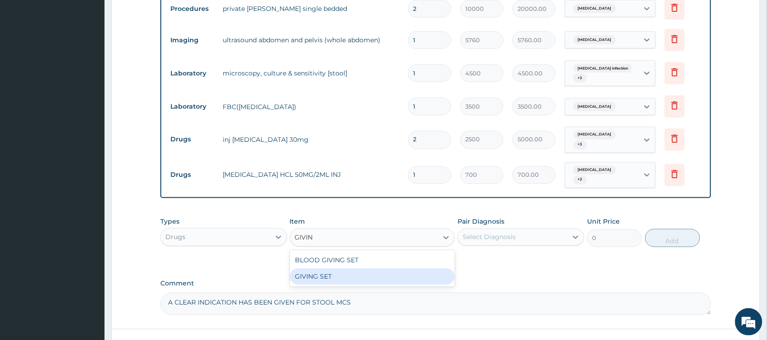
click at [324, 269] on div "GIVING SET" at bounding box center [372, 277] width 165 height 16
type input "525"
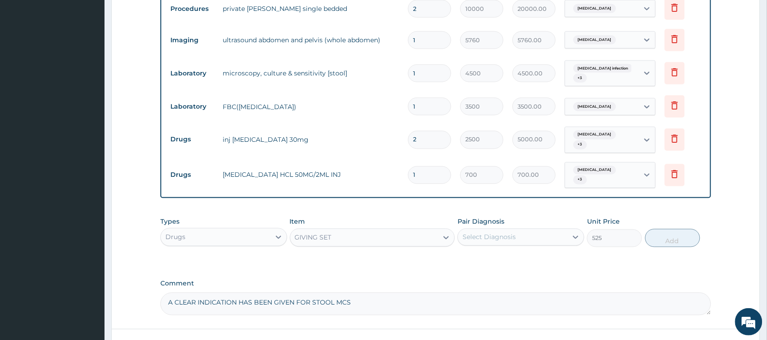
click at [482, 233] on div "Select Diagnosis" at bounding box center [489, 237] width 53 height 9
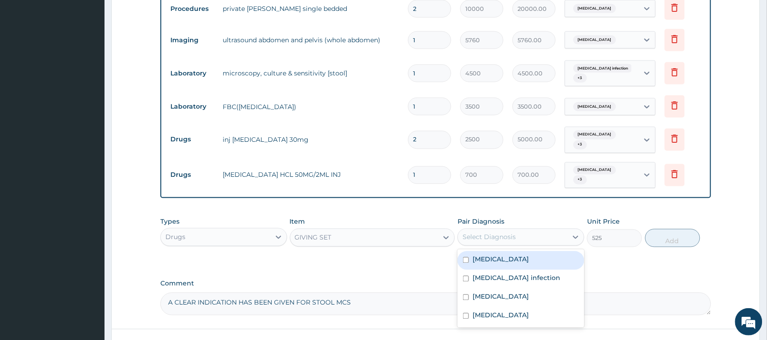
click at [494, 260] on div "Acute abdomen" at bounding box center [521, 260] width 127 height 19
checkbox input "true"
click at [669, 233] on button "Add" at bounding box center [672, 238] width 55 height 18
type input "0"
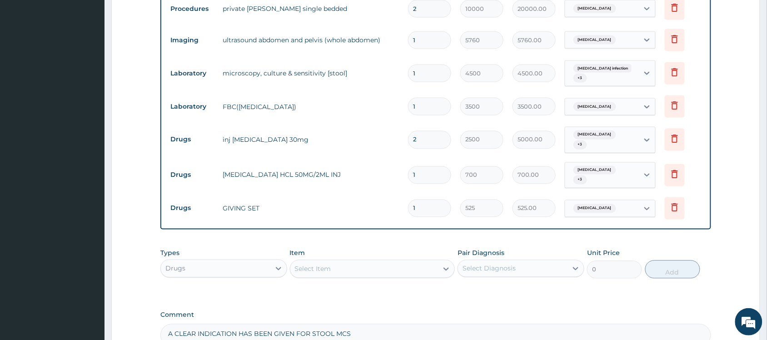
click at [361, 262] on div "Select Item" at bounding box center [364, 269] width 148 height 15
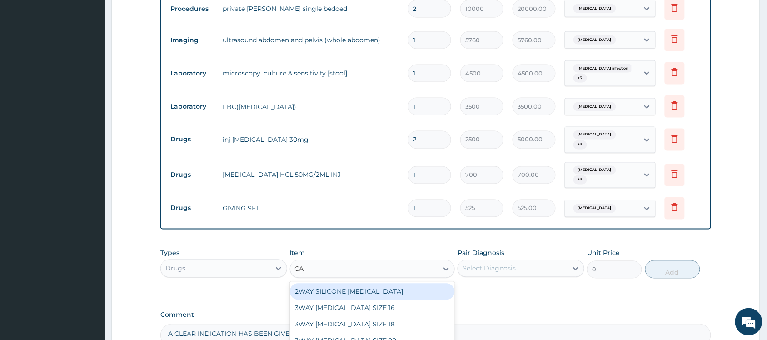
type input "CAN"
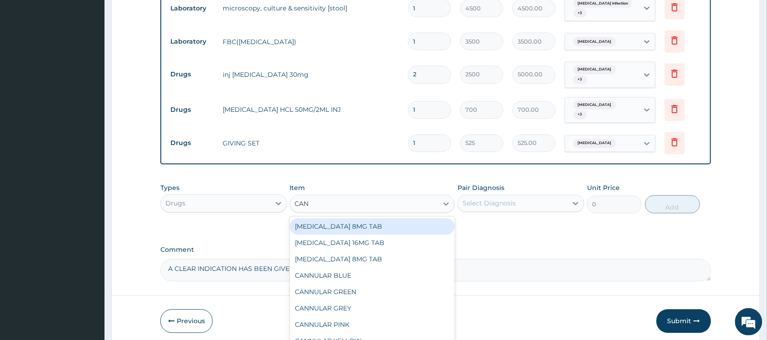
scroll to position [495, 0]
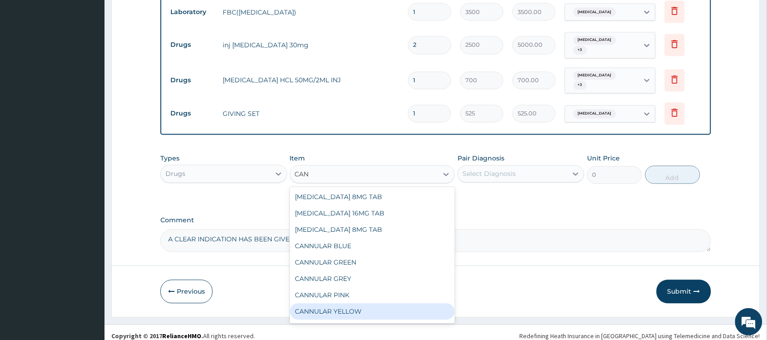
click at [360, 304] on div "CANNULAR YELLOW" at bounding box center [372, 312] width 165 height 16
type input "525"
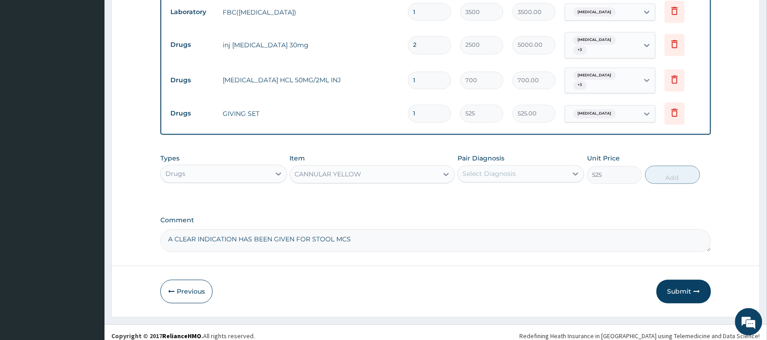
click at [505, 170] on div "Select Diagnosis" at bounding box center [489, 174] width 53 height 9
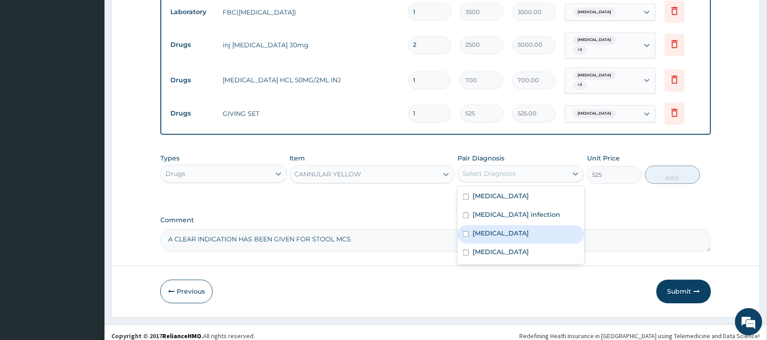
click at [476, 229] on label "Sepsis" at bounding box center [501, 233] width 56 height 9
checkbox input "true"
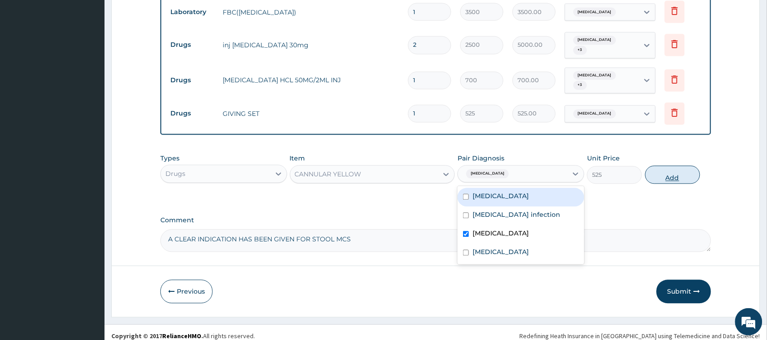
click at [665, 166] on button "Add" at bounding box center [672, 175] width 55 height 18
type input "0"
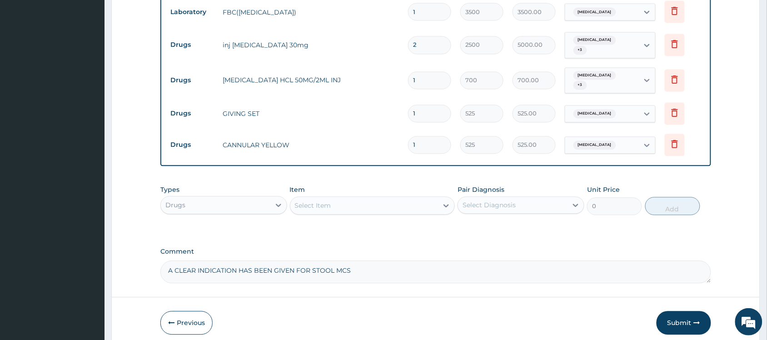
click at [345, 199] on div "Select Item" at bounding box center [364, 206] width 148 height 15
click at [319, 199] on div "Select Item" at bounding box center [364, 206] width 148 height 15
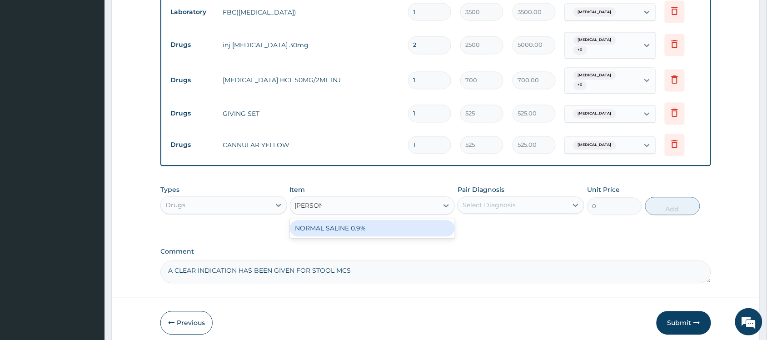
type input "NORMAL"
click at [330, 221] on div "NORMAL SALINE 0.9%" at bounding box center [372, 228] width 165 height 16
type input "1312.5"
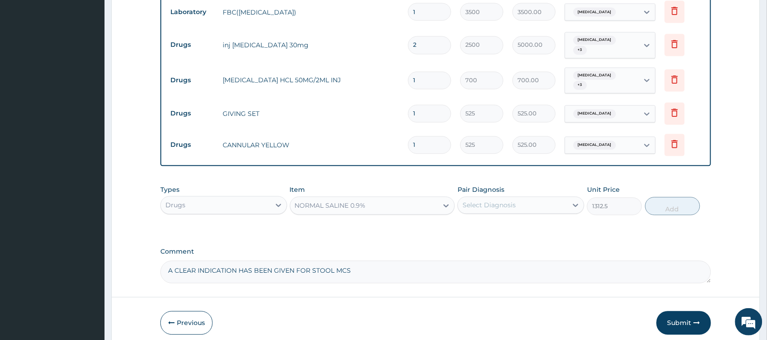
click at [483, 201] on div "Select Diagnosis" at bounding box center [489, 205] width 53 height 9
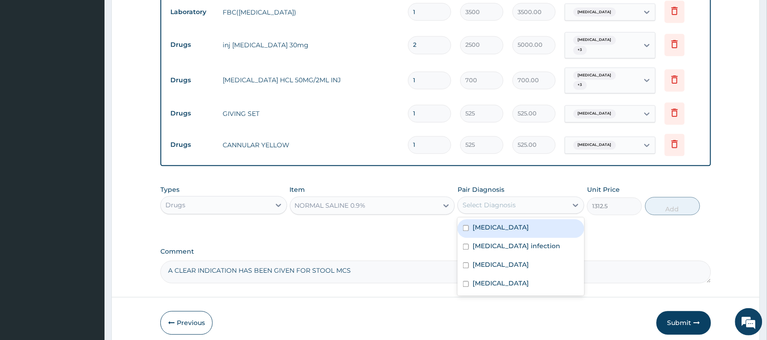
click at [501, 225] on div "Acute abdomen" at bounding box center [521, 229] width 127 height 19
checkbox input "true"
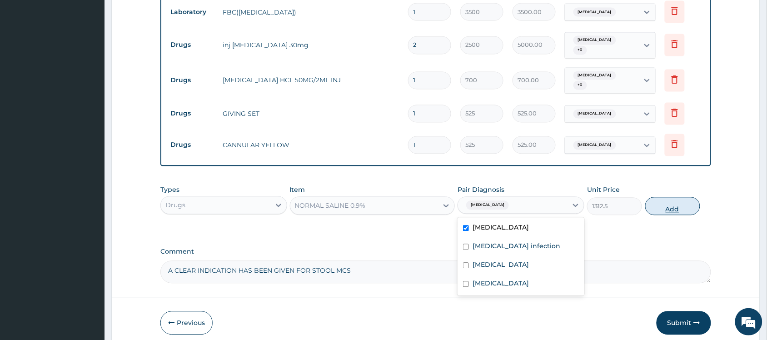
click at [669, 203] on button "Add" at bounding box center [672, 206] width 55 height 18
type input "0"
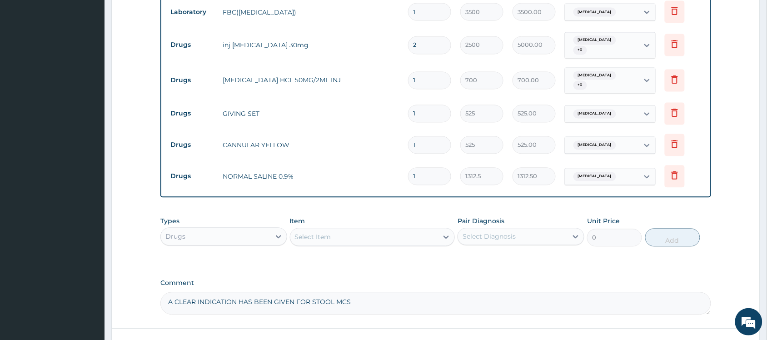
click at [342, 231] on div "Select Item" at bounding box center [364, 237] width 148 height 15
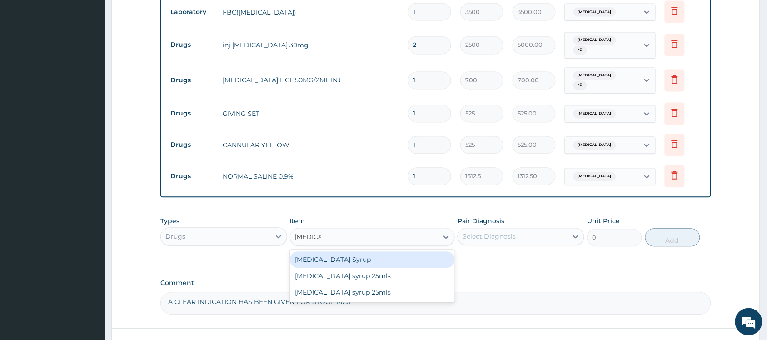
type input "AMOXI"
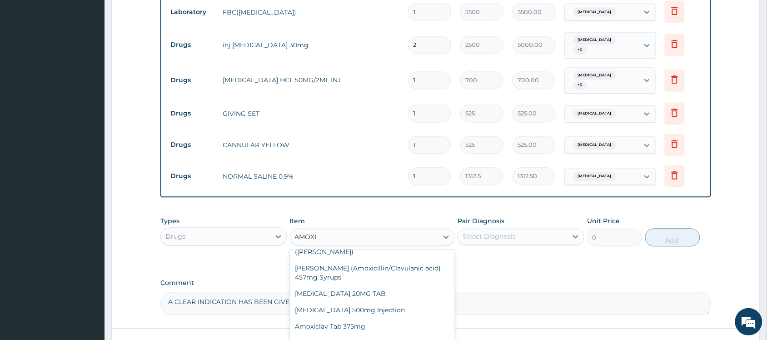
scroll to position [208, 0]
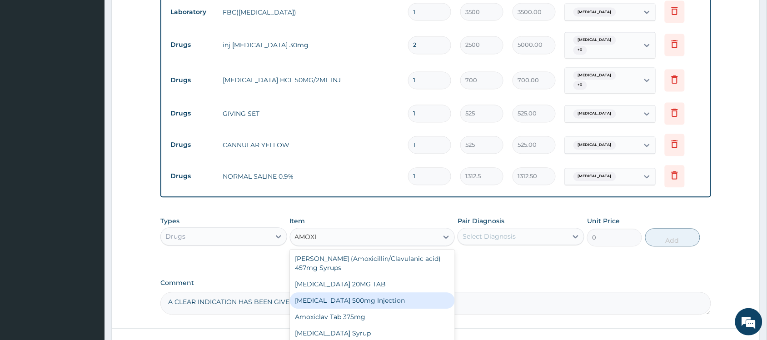
click at [351, 293] on div "Amoxicillin 500mg Injection" at bounding box center [372, 301] width 165 height 16
type input "1300"
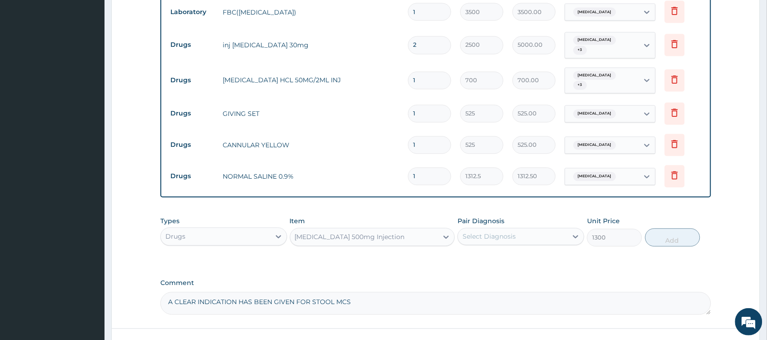
click at [478, 235] on div "Select Diagnosis" at bounding box center [513, 237] width 110 height 15
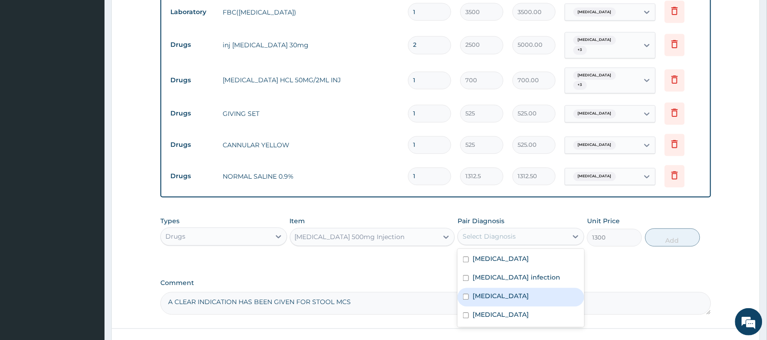
click at [488, 292] on label "Sepsis" at bounding box center [501, 296] width 56 height 9
checkbox input "true"
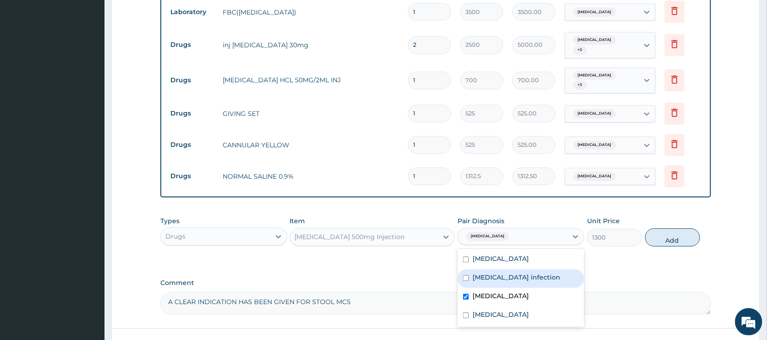
click at [503, 275] on div "Salmonella infection" at bounding box center [521, 279] width 127 height 19
checkbox input "true"
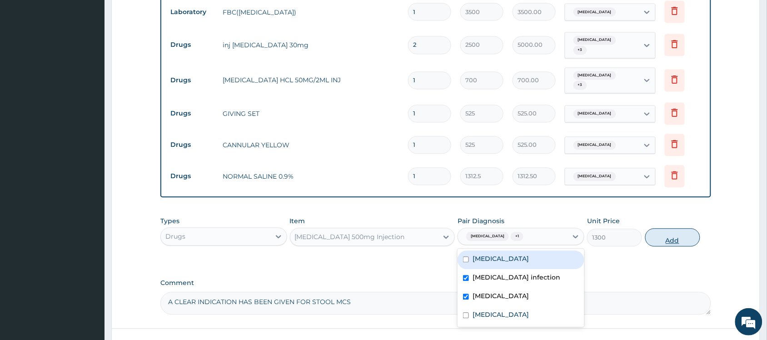
click at [671, 233] on button "Add" at bounding box center [672, 238] width 55 height 18
type input "0"
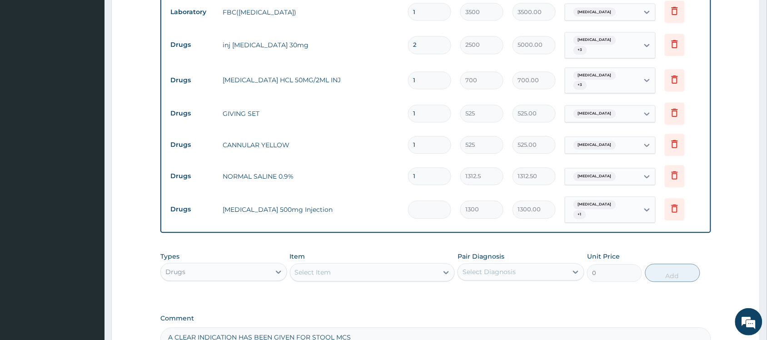
type input "0.00"
type input "3"
type input "3900.00"
type input "3"
click at [392, 265] on div "Select Item" at bounding box center [364, 272] width 148 height 15
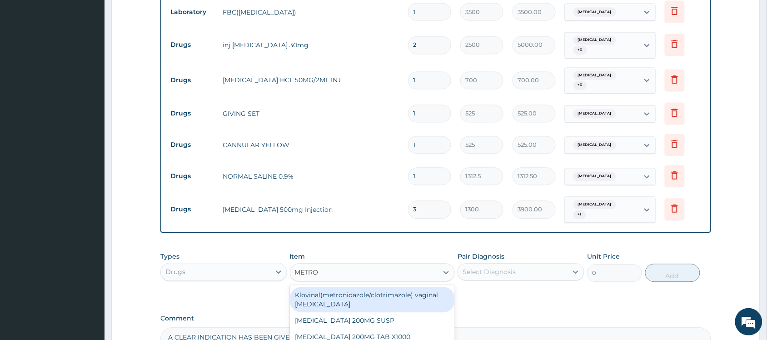
type input "METRON"
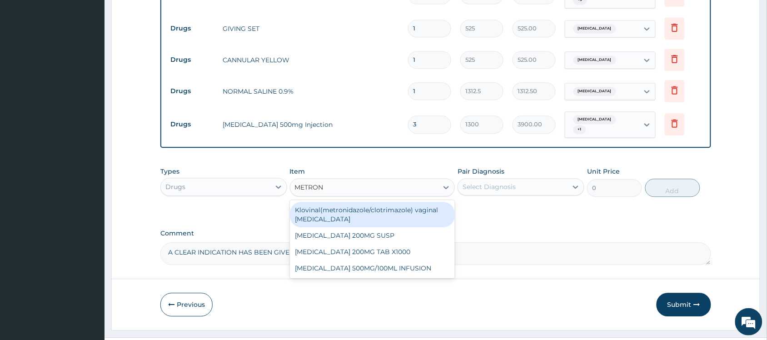
scroll to position [589, 0]
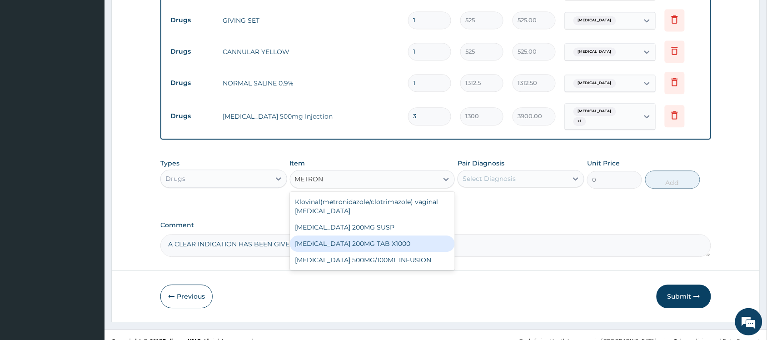
click at [376, 236] on div "METRONIDAZOLE 200MG TAB X1000" at bounding box center [372, 243] width 165 height 16
type input "52.5"
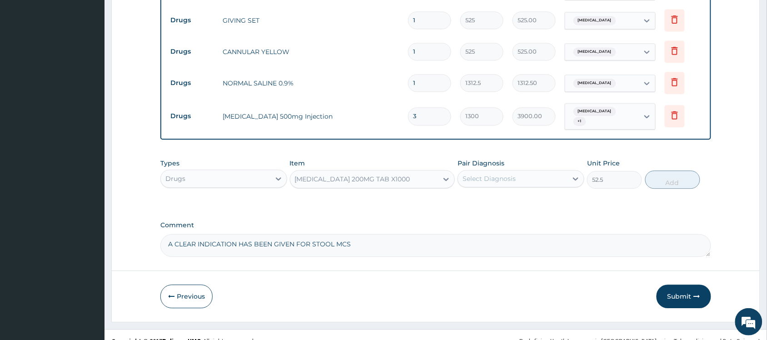
click at [410, 175] on div "METRONIDAZOLE 200MG TAB X1000" at bounding box center [352, 179] width 115 height 9
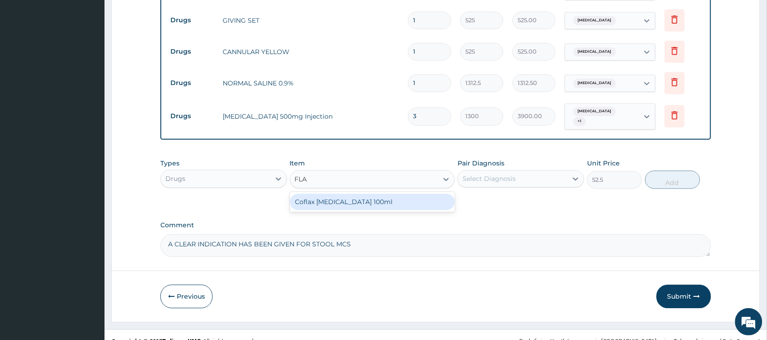
scroll to position [0, 0]
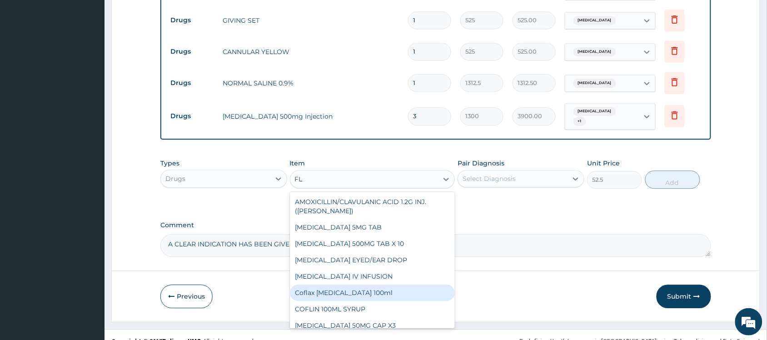
type input "F"
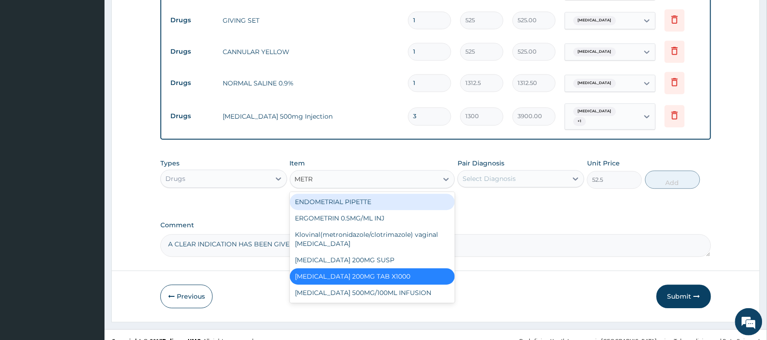
type input "METRO"
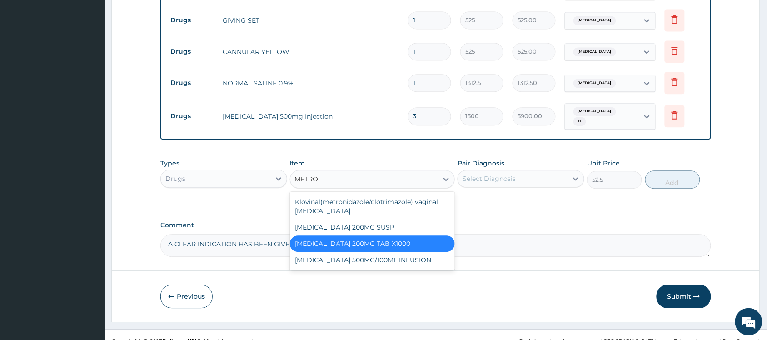
click at [398, 235] on div "METRONIDAZOLE 200MG TAB X1000" at bounding box center [372, 243] width 165 height 16
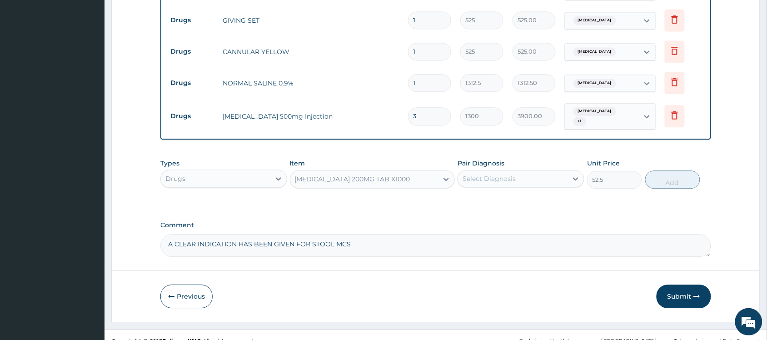
click at [531, 171] on div "Select Diagnosis" at bounding box center [513, 178] width 110 height 15
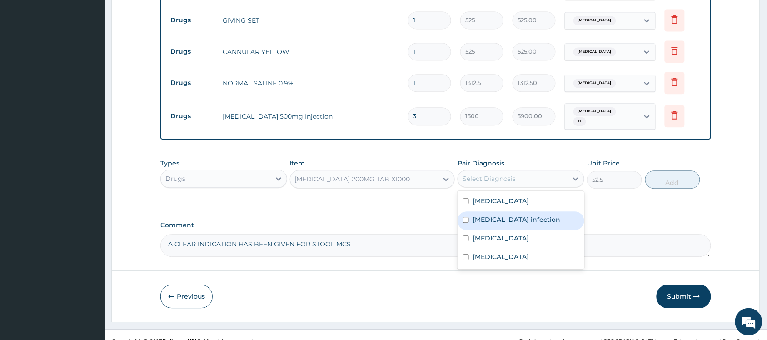
click at [520, 215] on label "Salmonella infection" at bounding box center [517, 219] width 88 height 9
checkbox input "true"
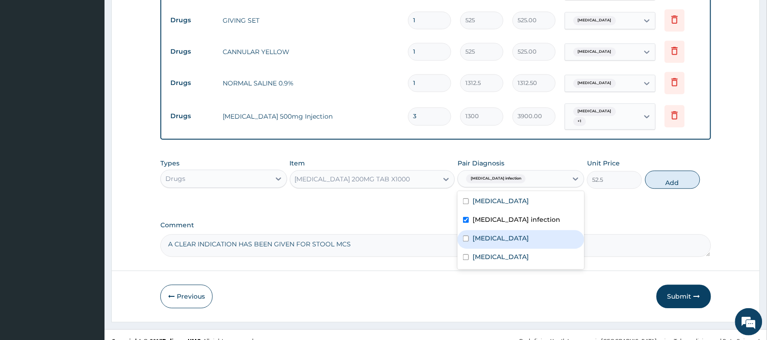
click at [520, 230] on div "Sepsis" at bounding box center [521, 239] width 127 height 19
checkbox input "true"
click at [670, 170] on button "Add" at bounding box center [672, 179] width 55 height 18
type input "0"
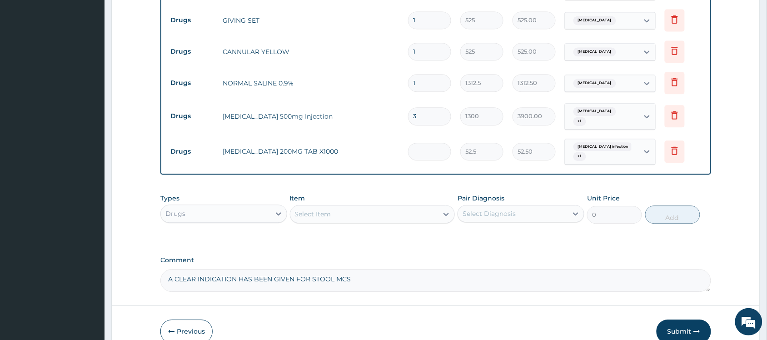
type input "0.00"
type input "3"
type input "157.50"
type input "30"
type input "1575.00"
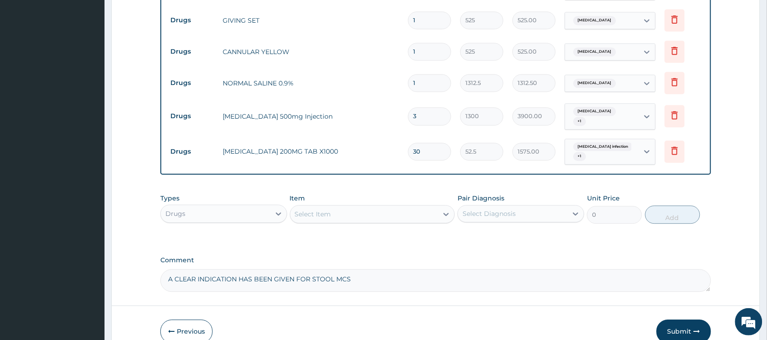
type input "30"
click at [353, 207] on div "Select Item" at bounding box center [364, 214] width 148 height 15
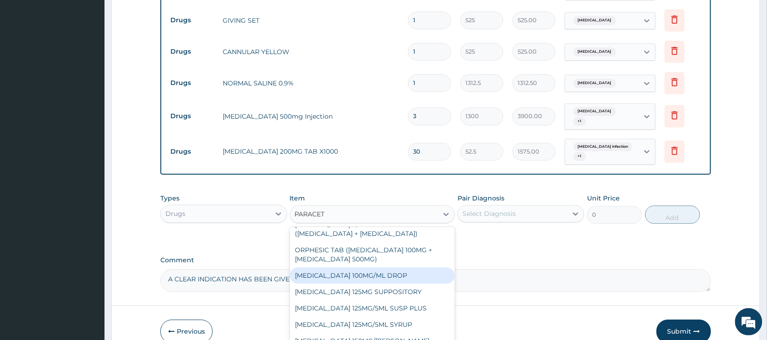
scroll to position [28, 0]
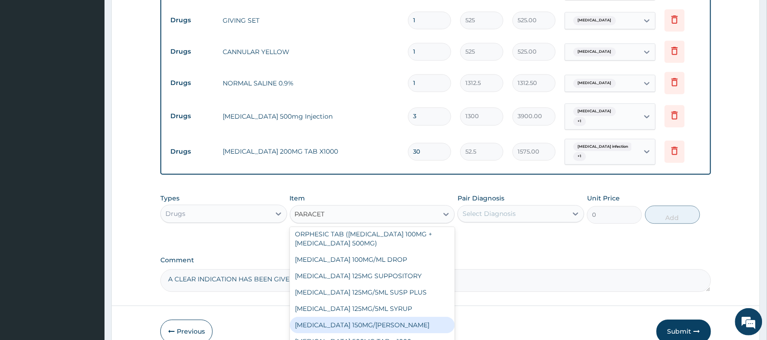
type input "PARACET"
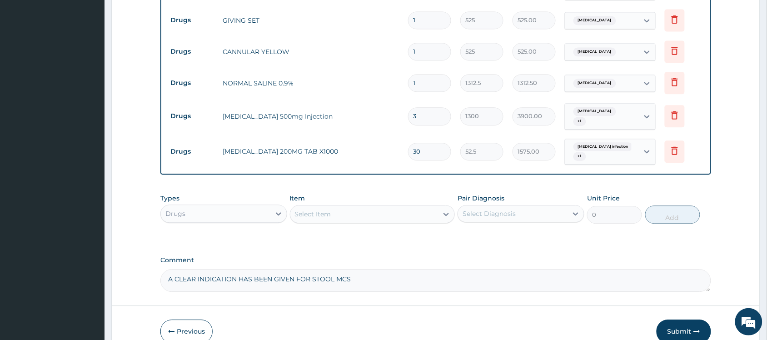
click at [375, 207] on div "Select Item" at bounding box center [364, 214] width 148 height 15
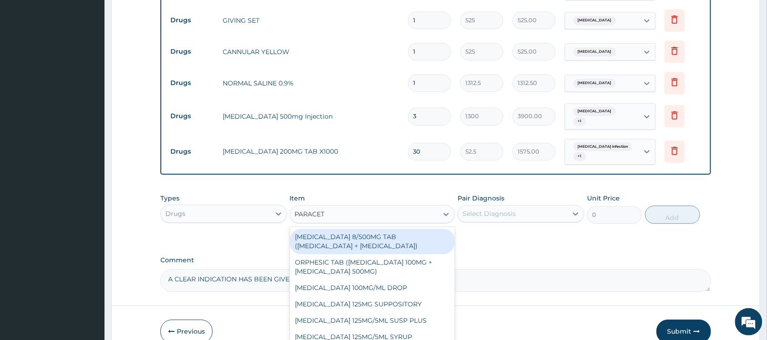
type input "PARACETA"
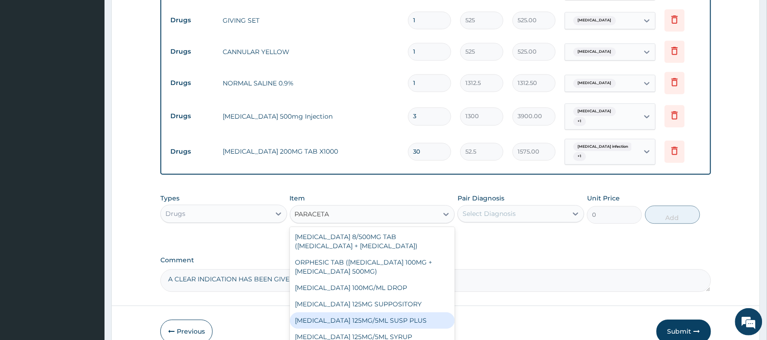
scroll to position [82, 0]
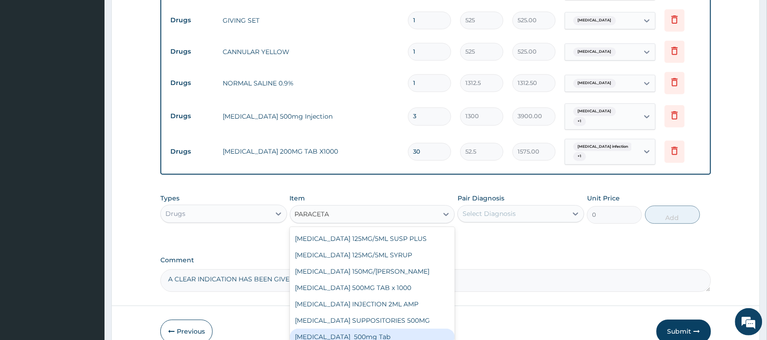
click at [367, 329] on div "Paracetamol 500mg Tab" at bounding box center [372, 337] width 165 height 16
type input "25"
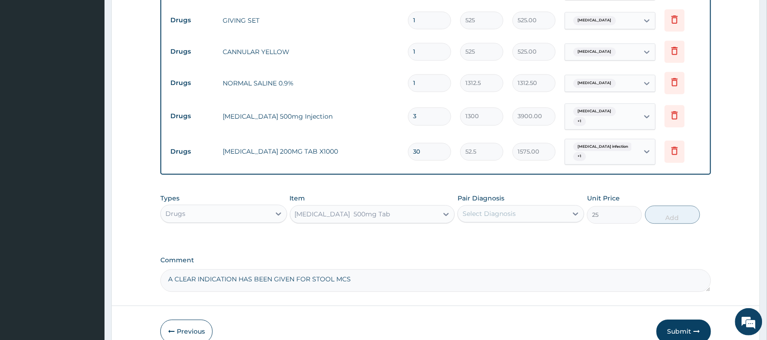
click at [511, 209] on div "Select Diagnosis" at bounding box center [489, 213] width 53 height 9
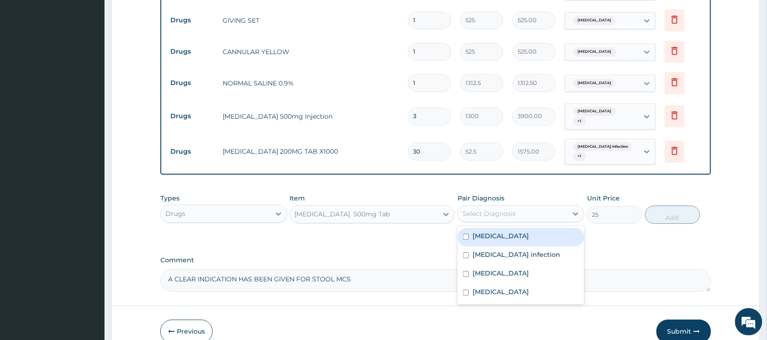
click at [532, 228] on div "Acute abdomen" at bounding box center [521, 237] width 127 height 19
checkbox input "true"
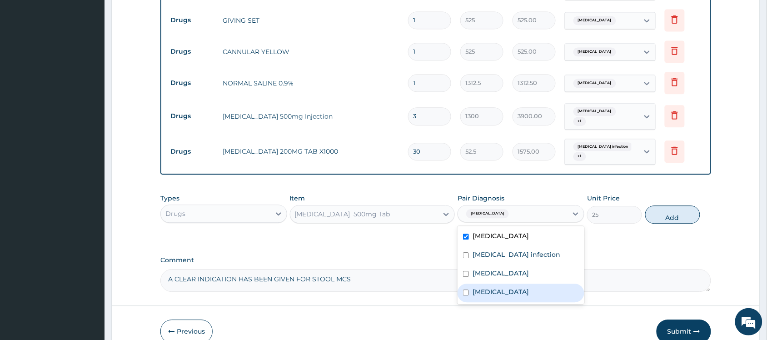
click at [523, 284] on div "Gastroenteritis" at bounding box center [521, 293] width 127 height 19
checkbox input "true"
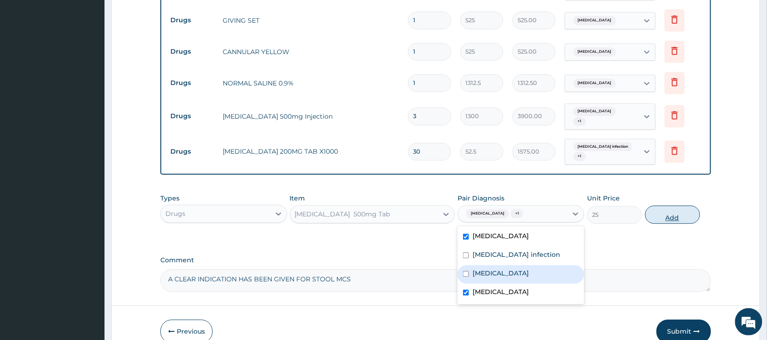
click at [675, 205] on button "Add" at bounding box center [672, 214] width 55 height 18
type input "0"
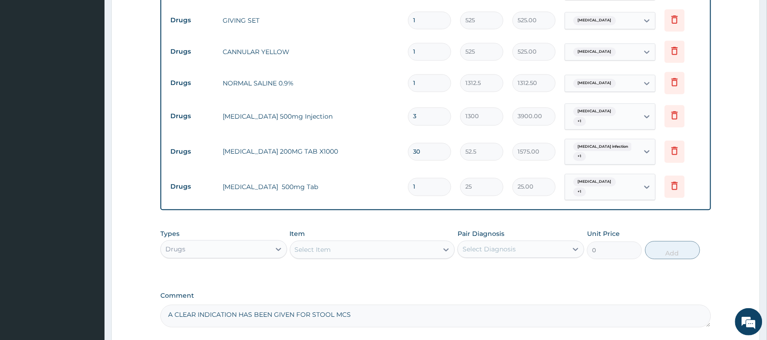
type input "18"
type input "450.00"
type input "18"
drag, startPoint x: 321, startPoint y: 243, endPoint x: 331, endPoint y: 238, distance: 11.4
click at [331, 238] on div "Item Select Item" at bounding box center [372, 244] width 165 height 30
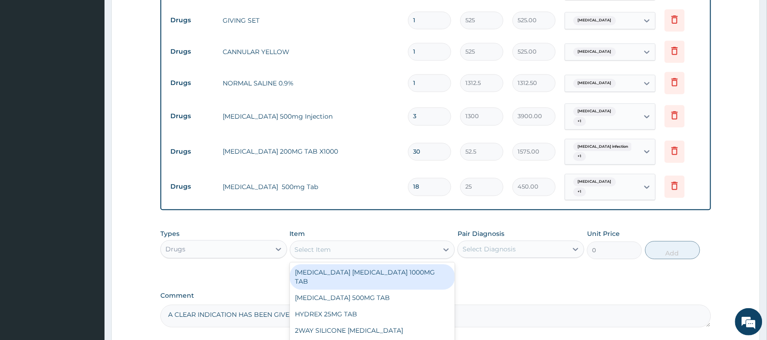
drag, startPoint x: 331, startPoint y: 238, endPoint x: 267, endPoint y: 234, distance: 63.7
click at [267, 234] on div "Types Drugs Item option Paracetamol 500mg Tab, selected. option AMOXICILLIN CLA…" at bounding box center [435, 244] width 551 height 39
click at [267, 242] on div "Drugs" at bounding box center [216, 249] width 110 height 15
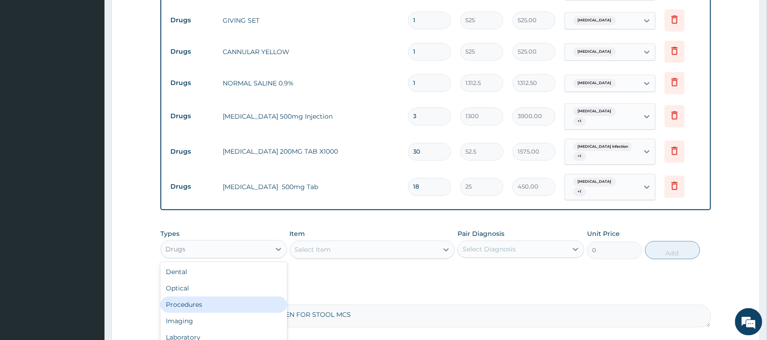
click at [205, 296] on div "Procedures" at bounding box center [223, 304] width 127 height 16
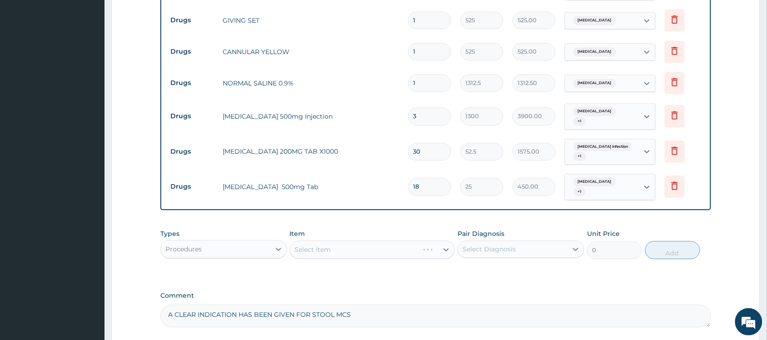
click at [355, 240] on div "Select Item" at bounding box center [372, 249] width 165 height 18
click at [355, 242] on div "Select Item" at bounding box center [364, 249] width 148 height 15
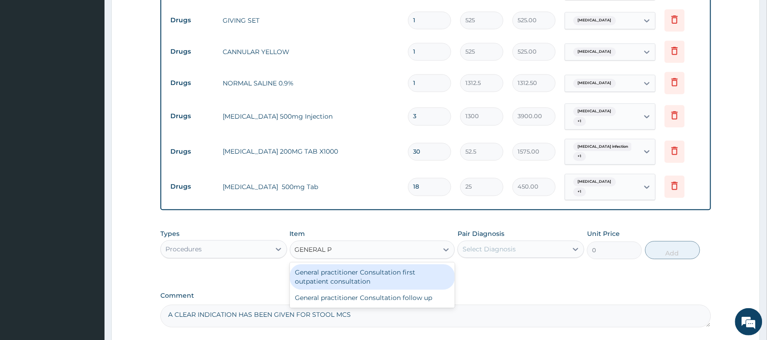
type input "GENERAL PR"
click at [360, 264] on div "General practitioner Consultation first outpatient consultation" at bounding box center [372, 276] width 165 height 25
type input "3000"
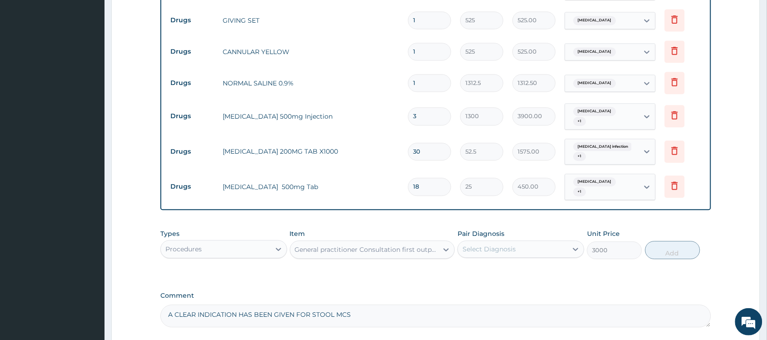
click at [504, 245] on div "Select Diagnosis" at bounding box center [489, 249] width 53 height 9
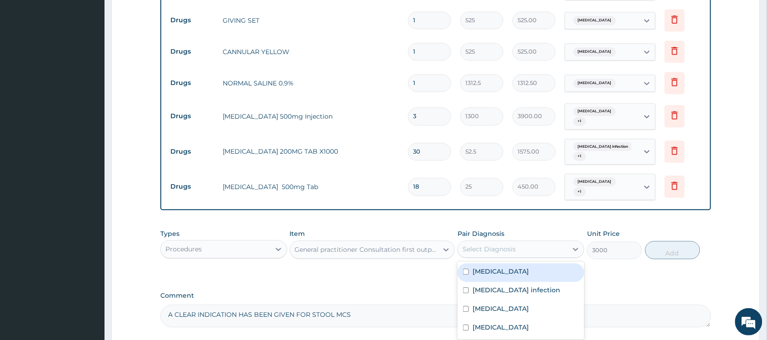
click at [483, 267] on label "Acute abdomen" at bounding box center [501, 271] width 56 height 9
checkbox input "true"
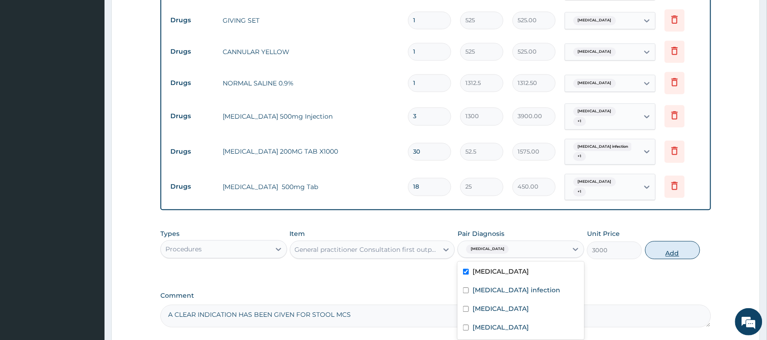
click at [665, 241] on button "Add" at bounding box center [672, 250] width 55 height 18
type input "0"
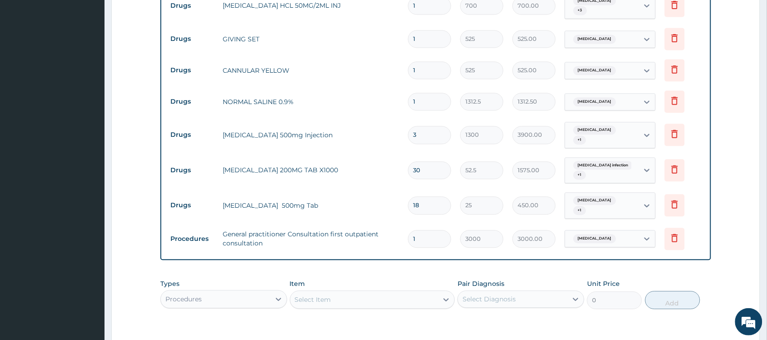
scroll to position [687, 0]
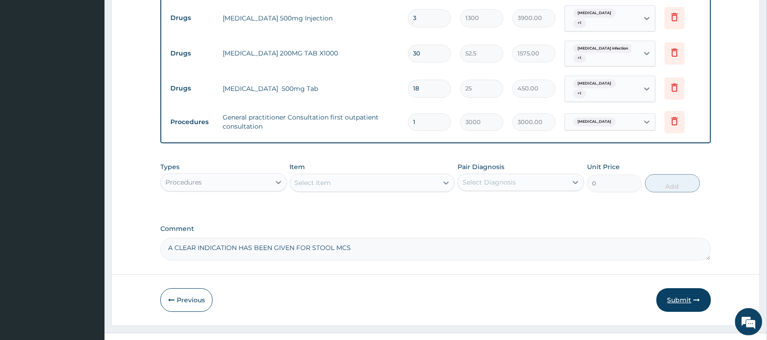
click at [680, 288] on button "Submit" at bounding box center [684, 300] width 55 height 24
click at [682, 288] on button "Submit" at bounding box center [684, 300] width 55 height 24
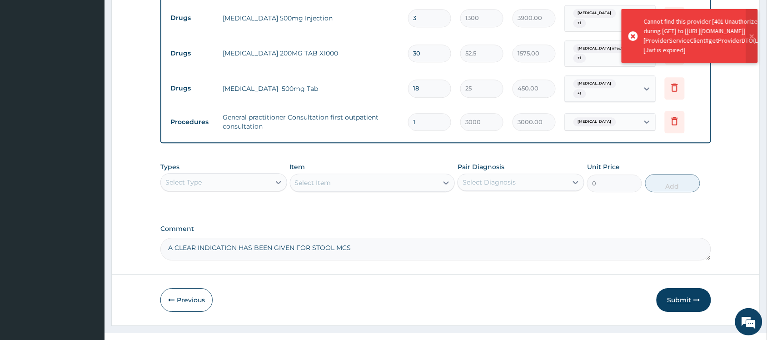
click at [677, 288] on button "Submit" at bounding box center [684, 300] width 55 height 24
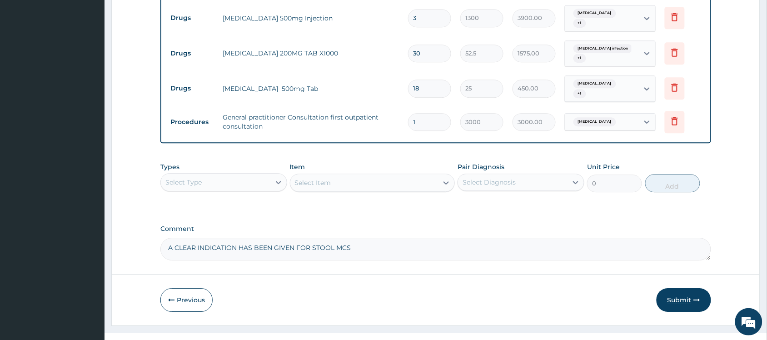
click at [676, 288] on button "Submit" at bounding box center [684, 300] width 55 height 24
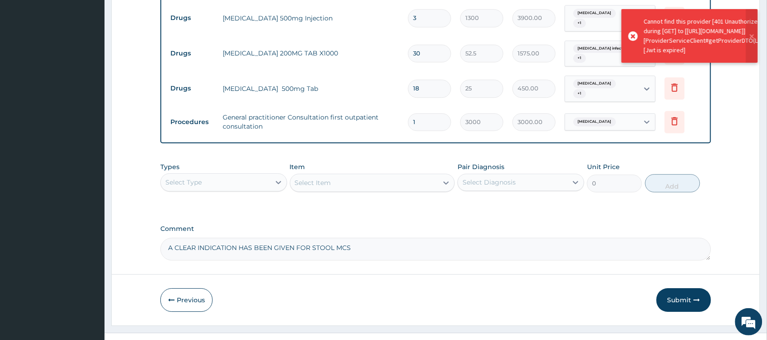
click at [685, 55] on div "Cannot find this provider [401 Unauthorized] during [GET] to [https://daara-ser…" at bounding box center [709, 36] width 130 height 38
click at [635, 39] on icon at bounding box center [634, 36] width 10 height 10
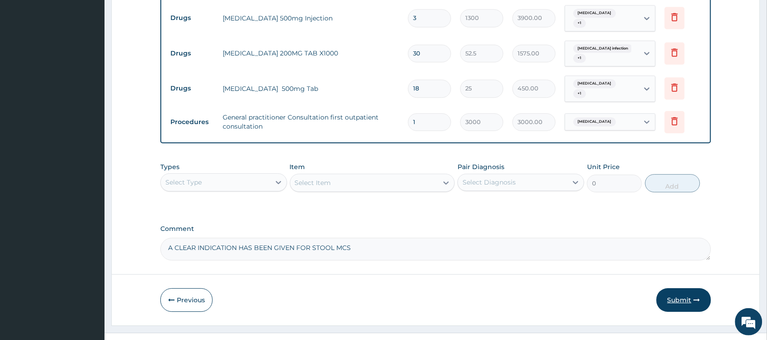
click at [678, 288] on button "Submit" at bounding box center [684, 300] width 55 height 24
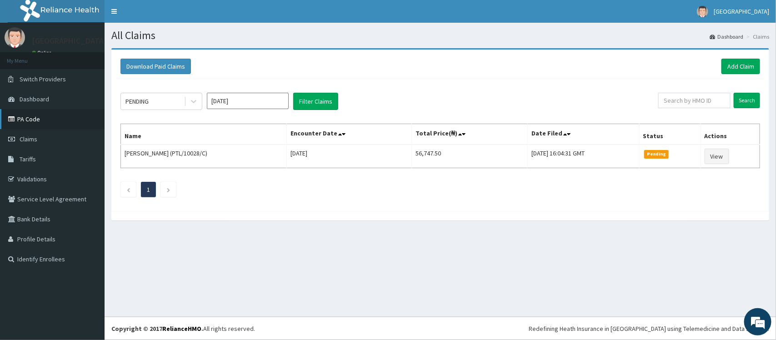
click at [50, 117] on link "PA Code" at bounding box center [52, 119] width 105 height 20
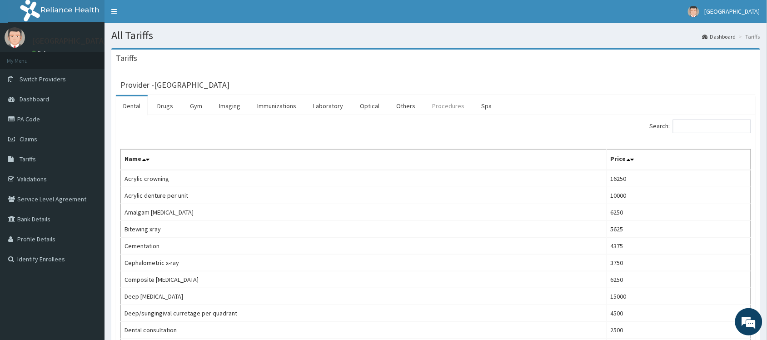
click at [444, 108] on link "Procedures" at bounding box center [448, 105] width 47 height 19
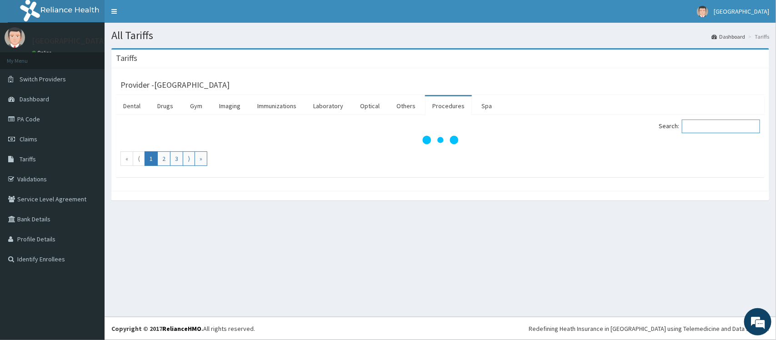
click at [699, 126] on input "Search:" at bounding box center [721, 127] width 78 height 14
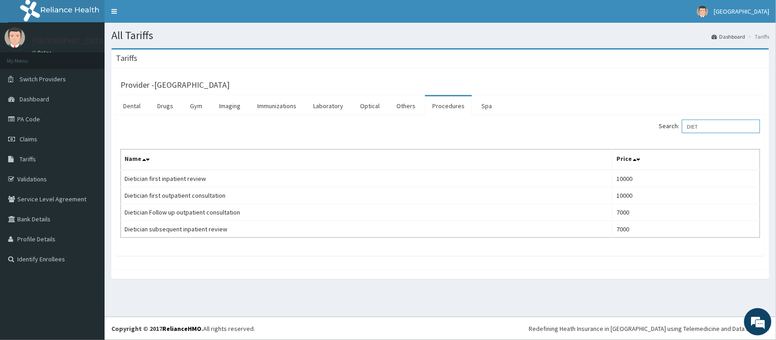
type input "DIET"
click at [34, 115] on link "PA Code" at bounding box center [52, 119] width 105 height 20
